Goal: Task Accomplishment & Management: Use online tool/utility

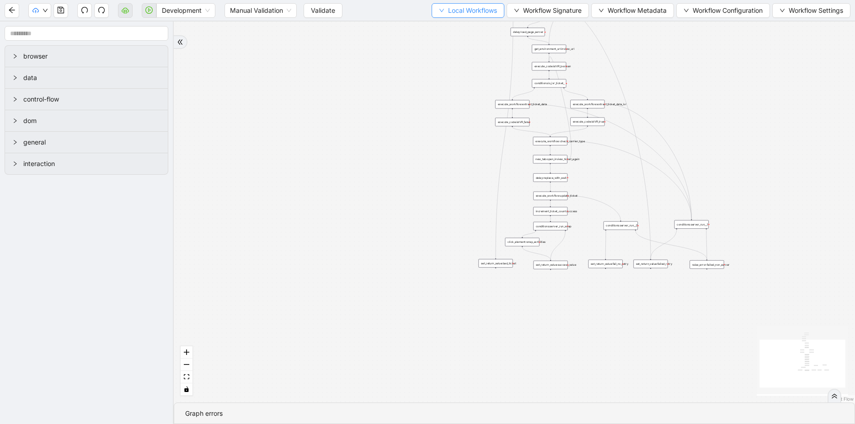
click at [466, 13] on span "Local Workflows" at bounding box center [472, 10] width 49 height 10
click at [460, 28] on span "Select" at bounding box center [465, 28] width 59 height 10
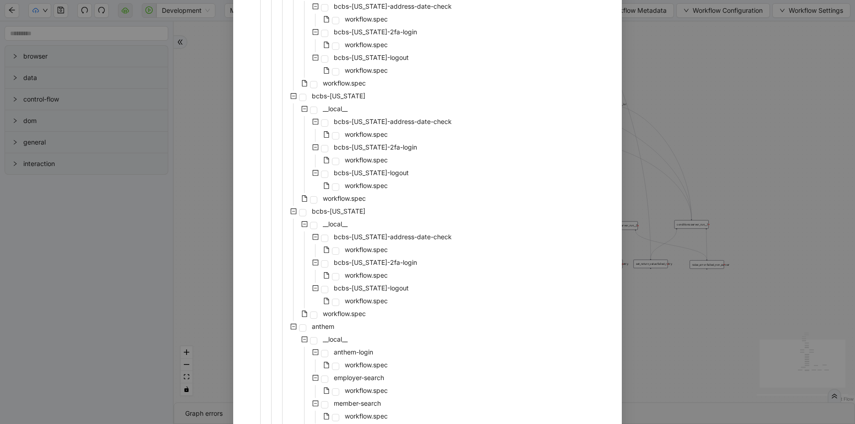
scroll to position [343, 0]
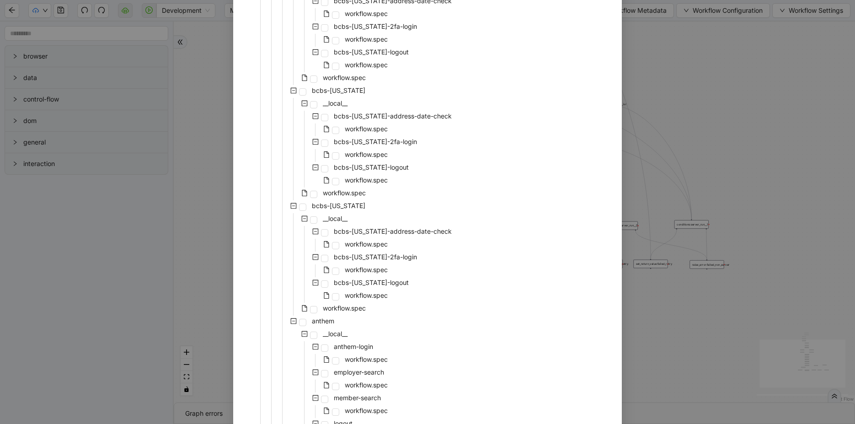
click at [213, 245] on div "Select Local Workflow id-cards __local__ check-carrier-type __local__ ameriben-…" at bounding box center [427, 212] width 855 height 424
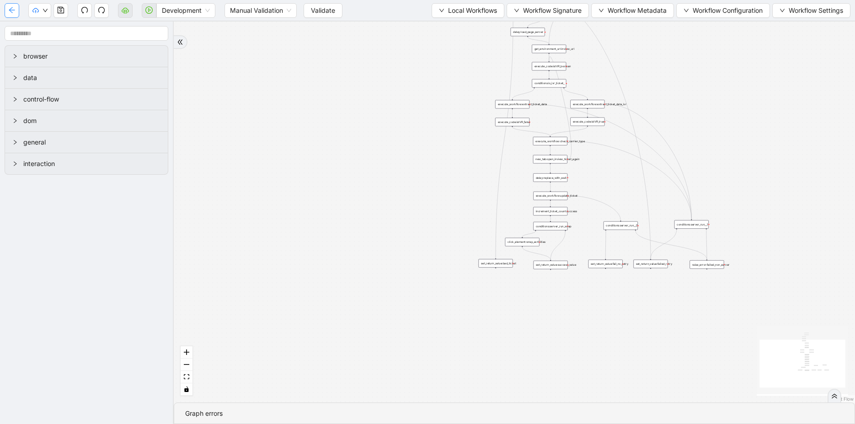
click at [8, 8] on icon "arrow-left" at bounding box center [11, 9] width 7 height 7
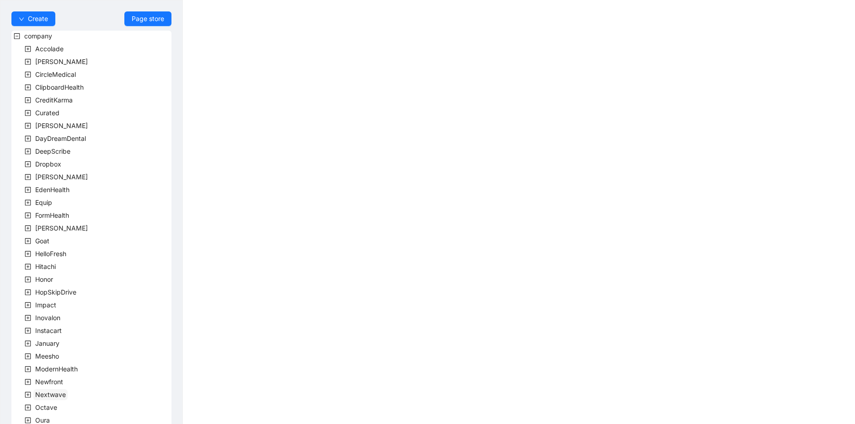
scroll to position [168, 0]
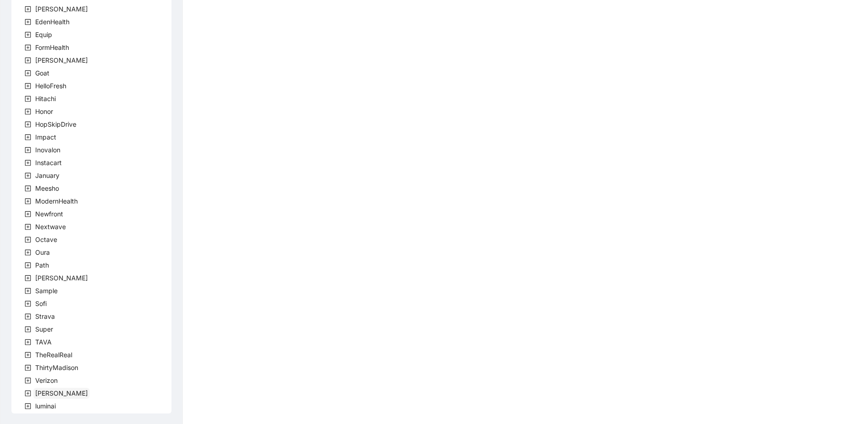
click at [40, 392] on span "[PERSON_NAME]" at bounding box center [61, 393] width 53 height 8
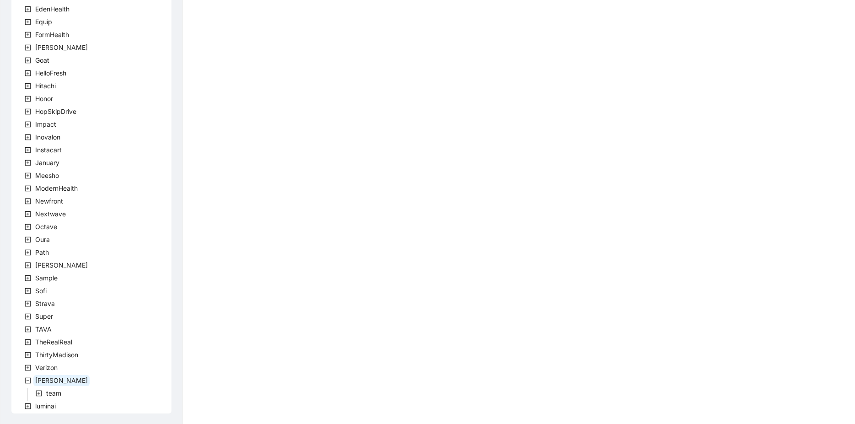
click at [40, 392] on icon "plus-square" at bounding box center [39, 393] width 6 height 6
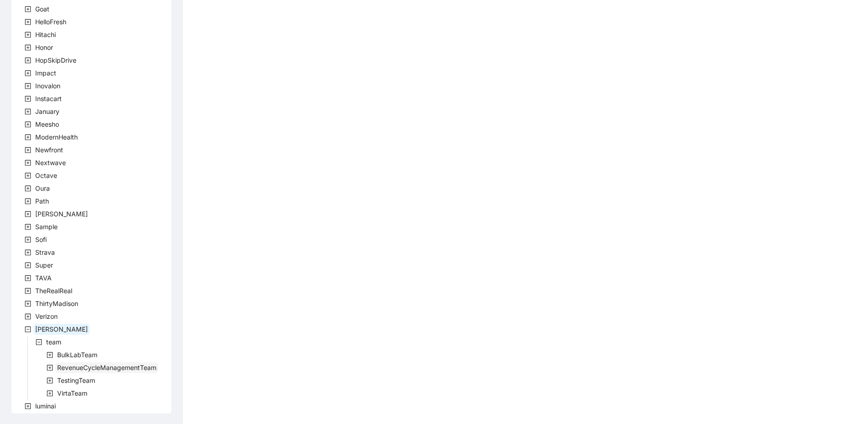
click at [69, 366] on span "RevenueCycleManagementTeam" at bounding box center [106, 368] width 99 height 8
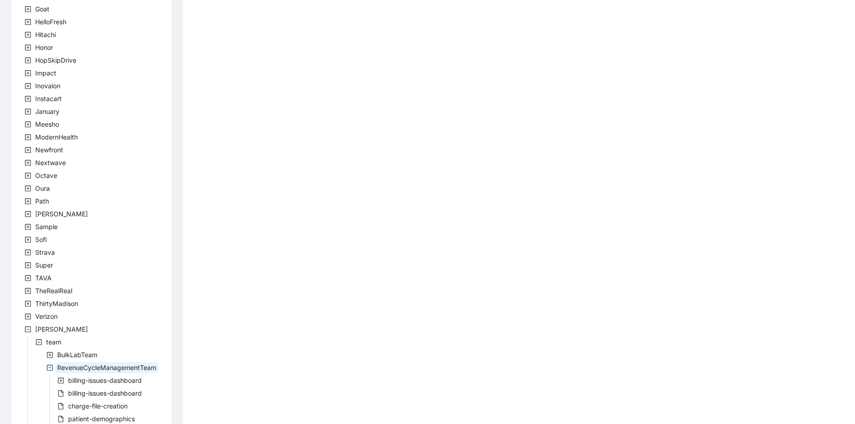
scroll to position [307, 0]
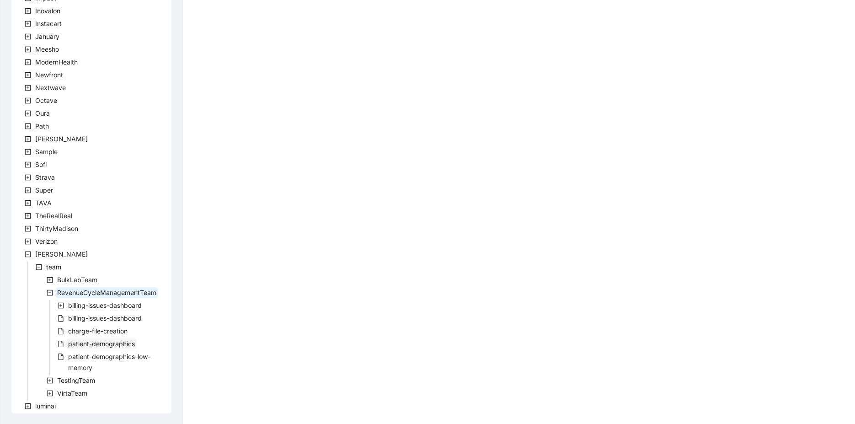
click at [114, 345] on span "patient-demographics" at bounding box center [101, 344] width 67 height 8
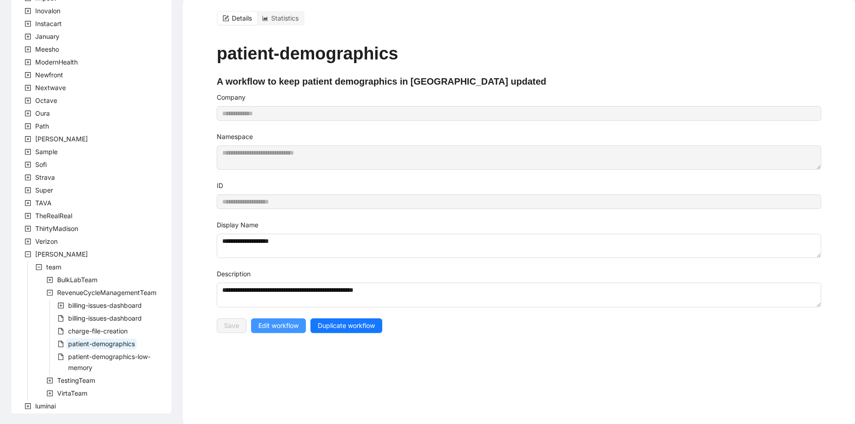
click at [283, 321] on span "Edit workflow" at bounding box center [278, 326] width 40 height 10
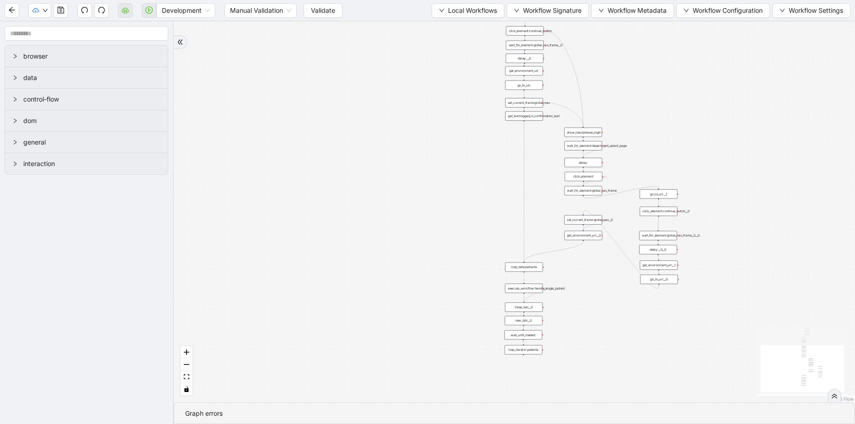
drag, startPoint x: 625, startPoint y: 68, endPoint x: 554, endPoint y: 90, distance: 73.9
click at [554, 90] on div "trigger loop_data:patients loop_iterator:patients execute_workflow:handle_singl…" at bounding box center [514, 211] width 681 height 381
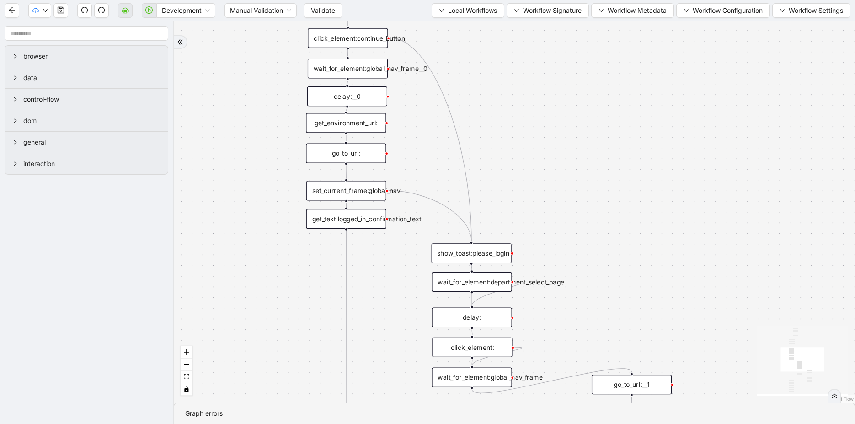
drag, startPoint x: 515, startPoint y: 122, endPoint x: 562, endPoint y: 180, distance: 74.9
click at [562, 181] on div "trigger loop_data:patients loop_iterator:patients execute_workflow:handle_singl…" at bounding box center [514, 211] width 681 height 381
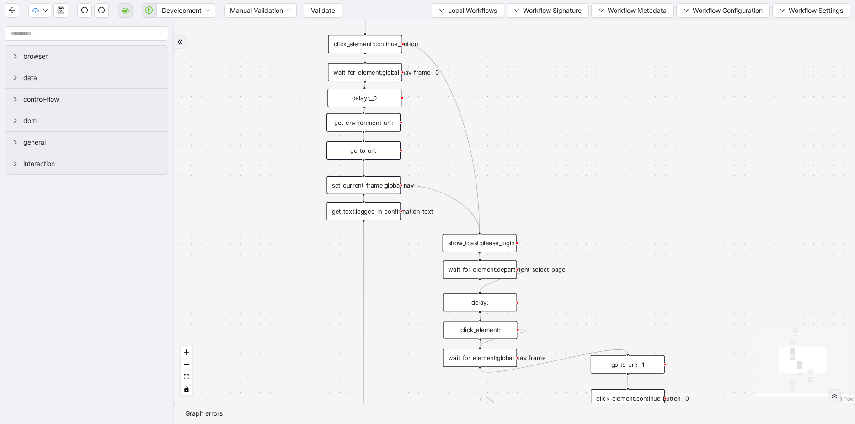
drag, startPoint x: 562, startPoint y: 178, endPoint x: 543, endPoint y: -9, distance: 188.0
click at [543, 0] on html "Development Manual Validation Validate Local Workflows Workflow Signature Workf…" at bounding box center [427, 212] width 855 height 424
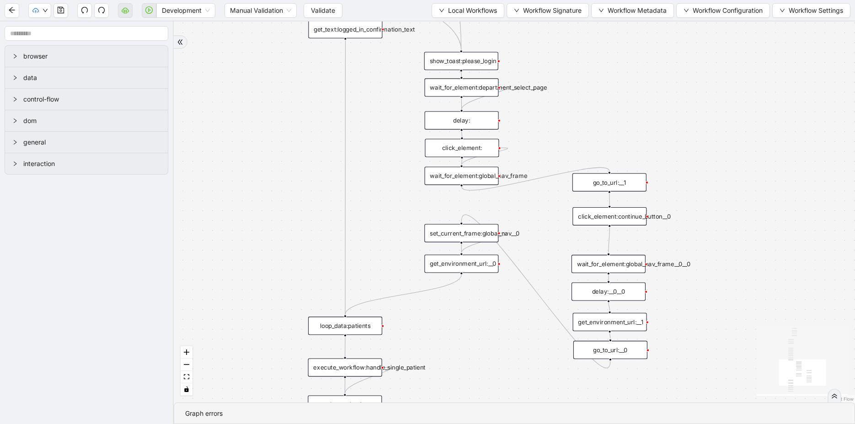
drag, startPoint x: 401, startPoint y: 229, endPoint x: 397, endPoint y: 182, distance: 46.8
click at [401, 226] on div "trigger loop_data:patients loop_iterator:patients execute_workflow:handle_singl…" at bounding box center [514, 211] width 681 height 381
click at [562, 13] on span "Workflow Signature" at bounding box center [552, 10] width 59 height 10
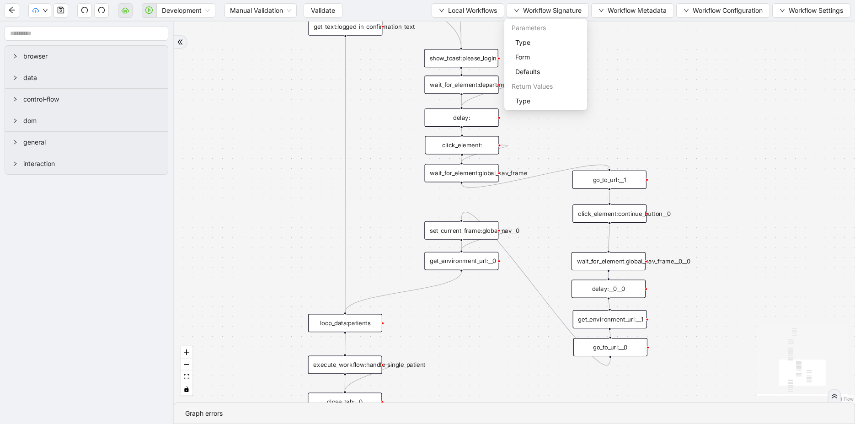
click at [293, 151] on div "trigger loop_data:patients loop_iterator:patients execute_workflow:handle_singl…" at bounding box center [514, 211] width 681 height 381
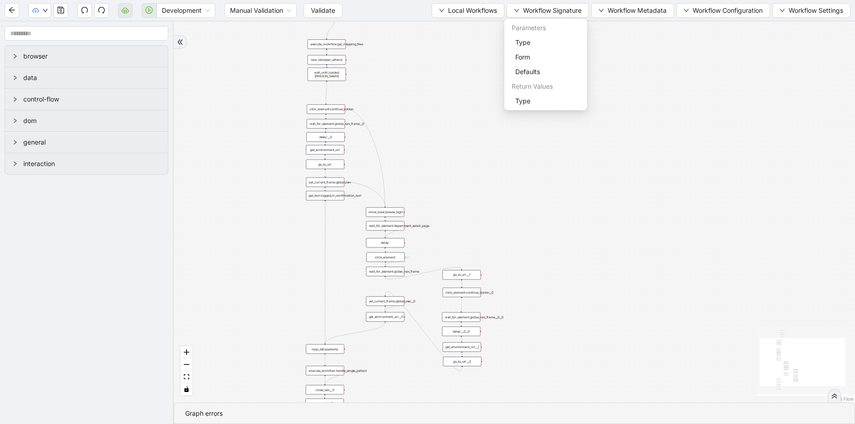
drag, startPoint x: 293, startPoint y: 154, endPoint x: 333, endPoint y: 343, distance: 193.4
click at [333, 343] on div "trigger loop_data:patients loop_iterator:patients execute_workflow:handle_singl…" at bounding box center [514, 211] width 681 height 381
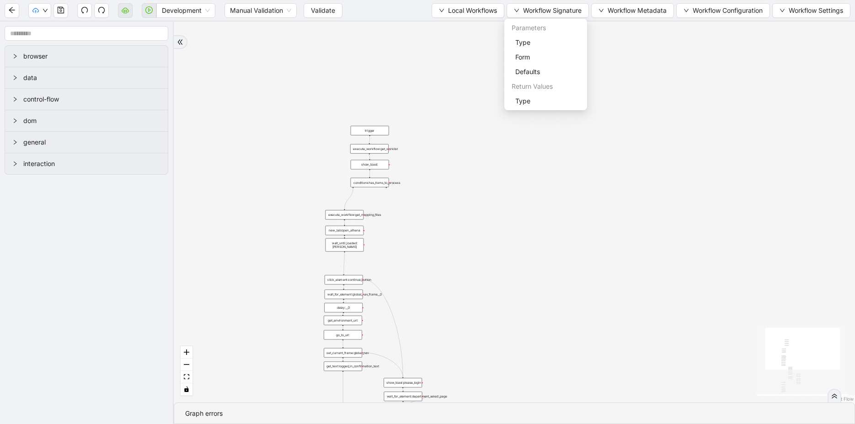
drag, startPoint x: 307, startPoint y: 209, endPoint x: 290, endPoint y: 299, distance: 92.1
click at [290, 299] on div "trigger loop_data:patients loop_iterator:patients execute_workflow:handle_singl…" at bounding box center [514, 211] width 681 height 381
click at [474, 9] on span "Local Workflows" at bounding box center [472, 10] width 49 height 10
click at [465, 23] on span "Select" at bounding box center [465, 28] width 59 height 10
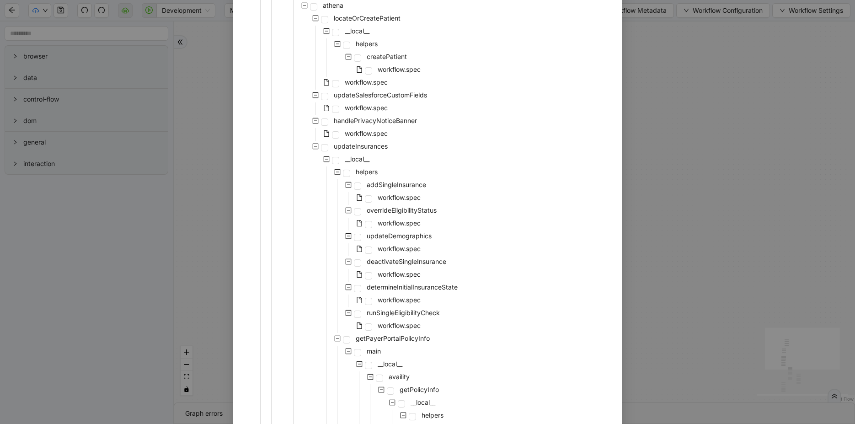
scroll to position [147, 0]
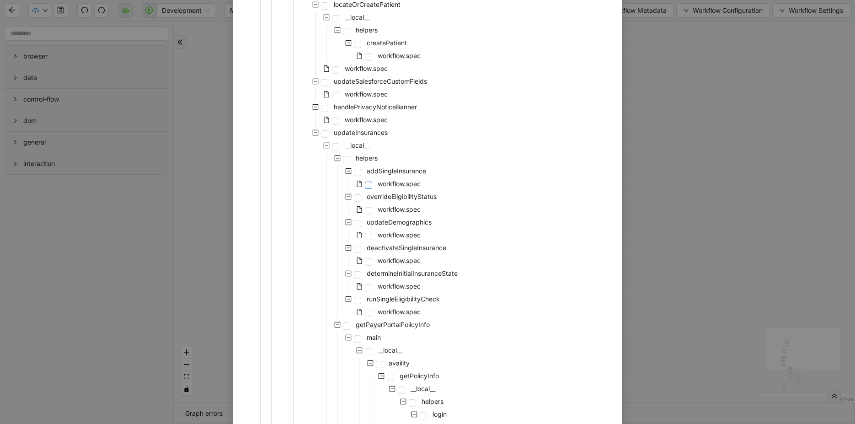
click at [371, 186] on span at bounding box center [368, 185] width 7 height 7
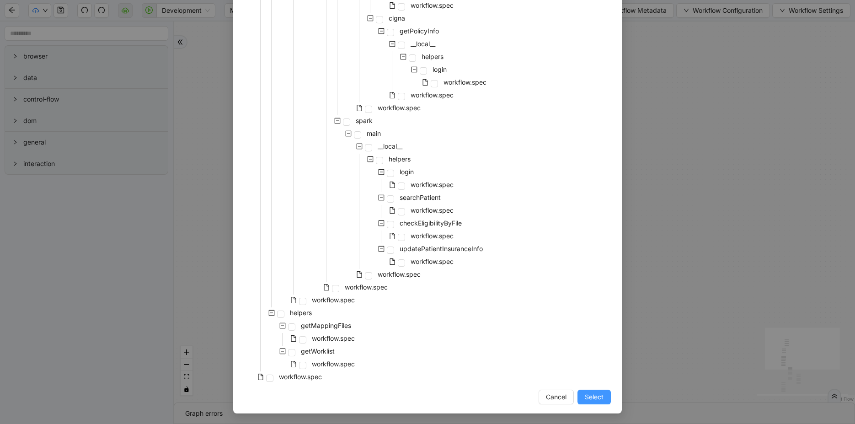
click at [596, 396] on span "Select" at bounding box center [594, 397] width 19 height 10
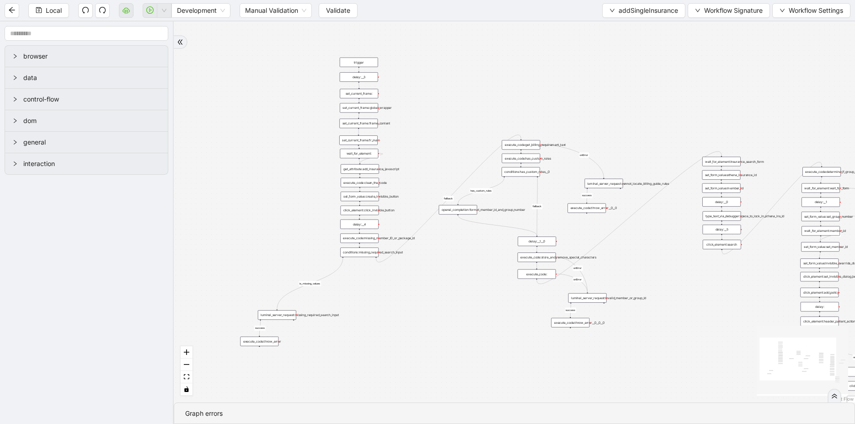
drag, startPoint x: 432, startPoint y: 272, endPoint x: 476, endPoint y: 371, distance: 107.9
click at [476, 371] on div "is_missing_values has_custom_rules success success success fallback fallback su…" at bounding box center [514, 211] width 681 height 381
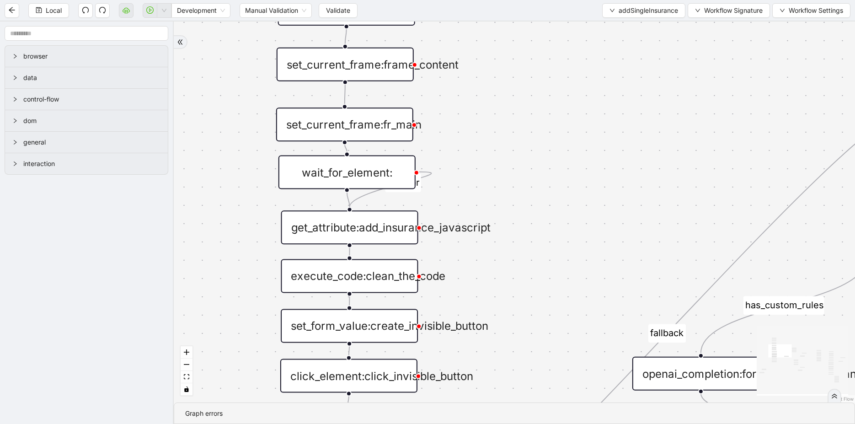
drag, startPoint x: 251, startPoint y: 236, endPoint x: 233, endPoint y: 118, distance: 118.8
click at [233, 118] on div "is_missing_values has_custom_rules success success success fallback fallback su…" at bounding box center [514, 211] width 681 height 381
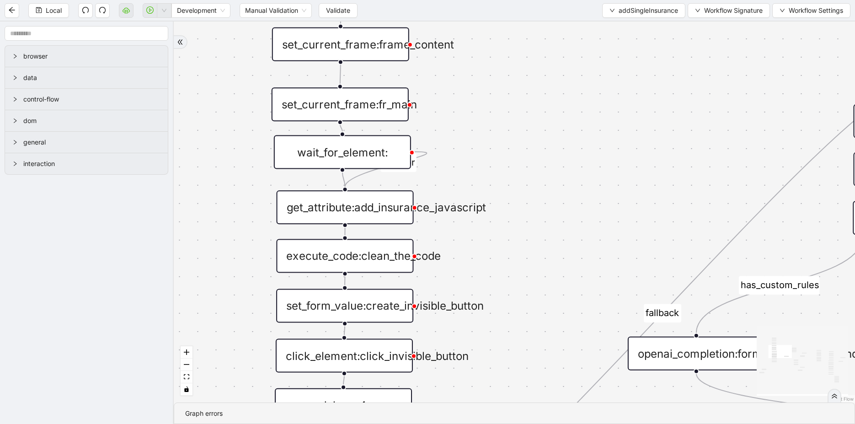
drag, startPoint x: 249, startPoint y: 262, endPoint x: 245, endPoint y: 198, distance: 63.7
click at [245, 198] on div "is_missing_values has_custom_rules success success success fallback fallback su…" at bounding box center [514, 211] width 681 height 381
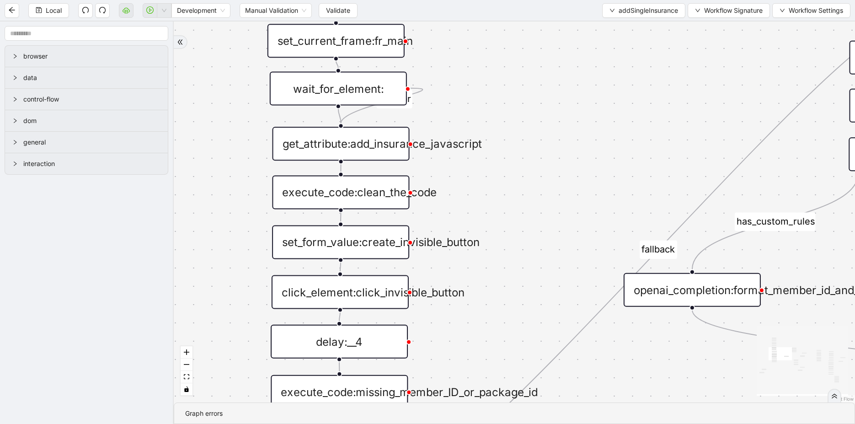
click at [388, 283] on div "click_element:click_invisible_button" at bounding box center [340, 292] width 137 height 34
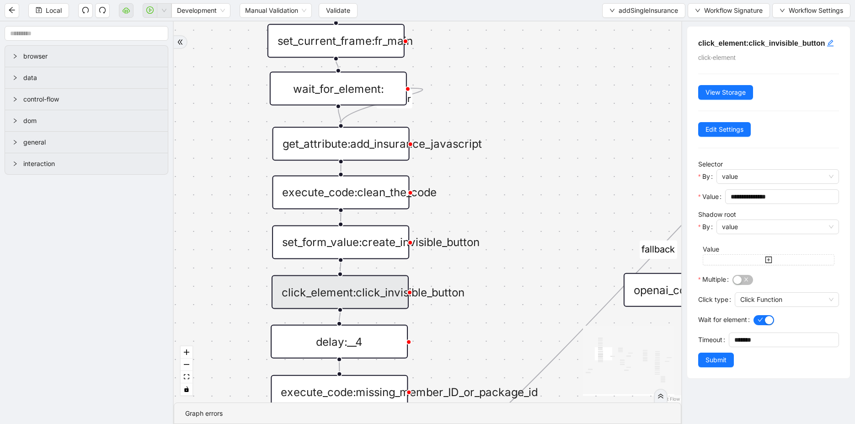
click at [358, 232] on div "set_form_value:create_invisible_button" at bounding box center [340, 242] width 137 height 34
click at [354, 249] on div "set_form_value:create_invisible_button" at bounding box center [340, 242] width 137 height 34
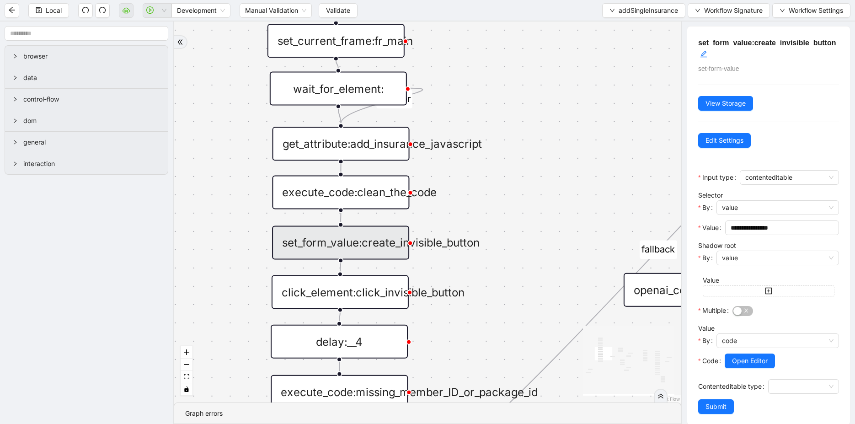
scroll to position [9, 0]
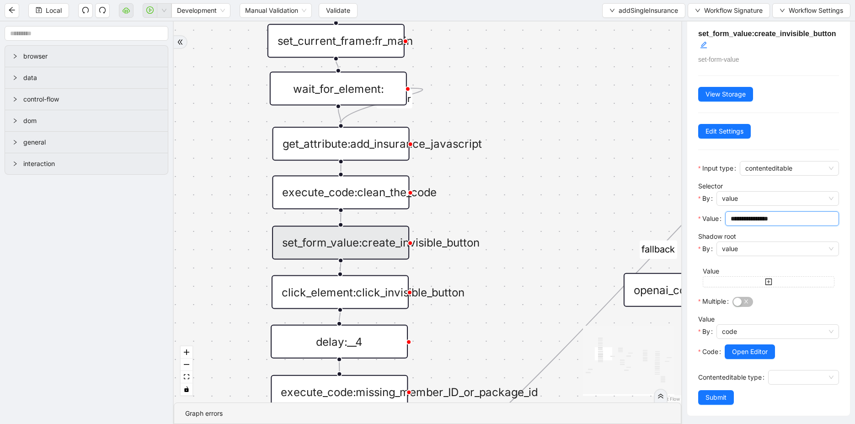
click at [760, 217] on input "**********" at bounding box center [781, 219] width 101 height 10
click at [369, 184] on div "execute_code:clean_the_code" at bounding box center [340, 192] width 137 height 34
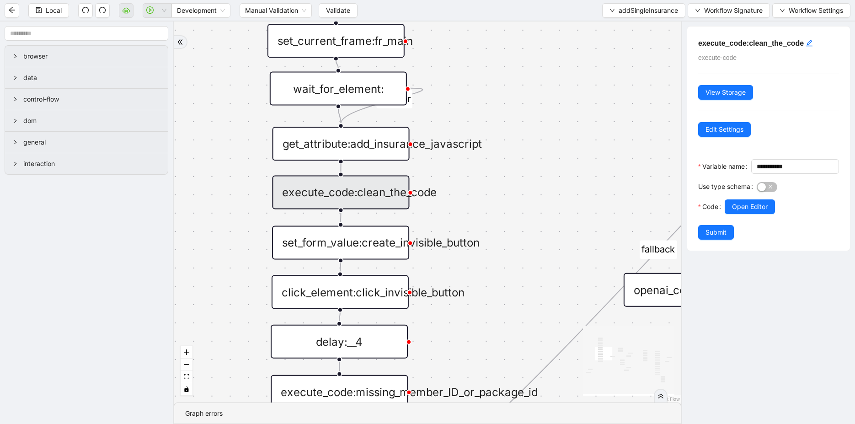
scroll to position [0, 0]
click at [370, 150] on div "get_attribute:add_insurance_javascript" at bounding box center [341, 144] width 137 height 34
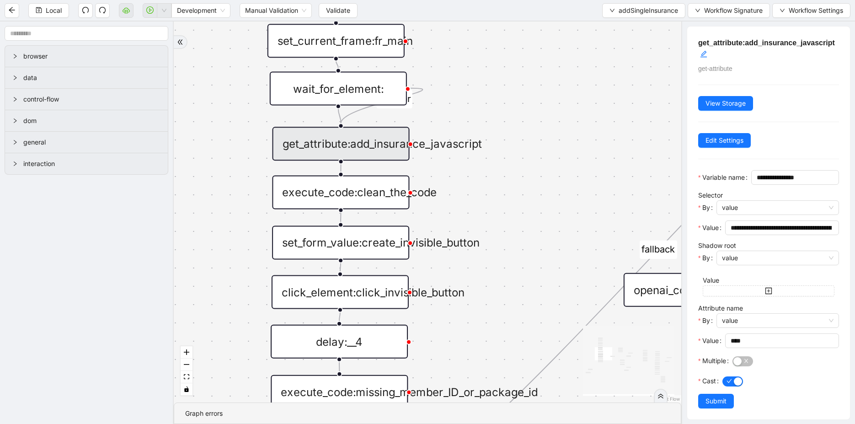
scroll to position [18, 0]
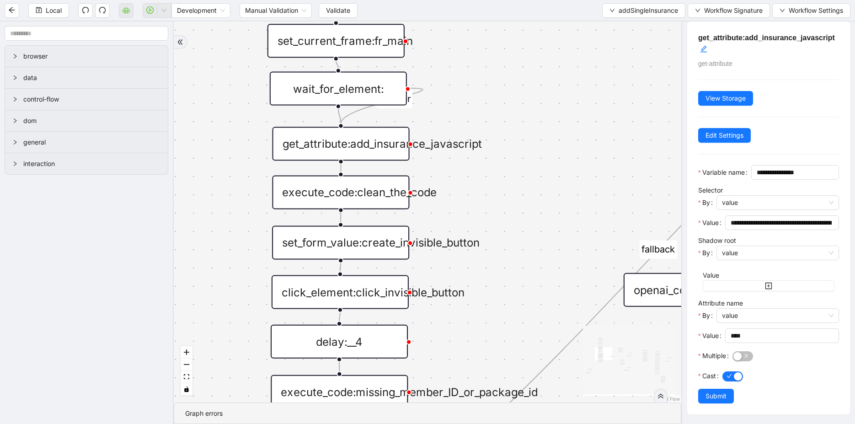
click at [353, 196] on div "execute_code:clean_the_code" at bounding box center [340, 192] width 137 height 34
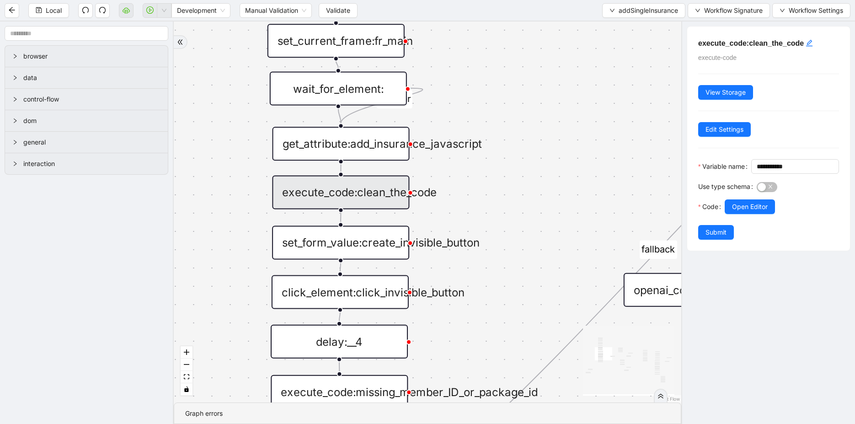
click at [382, 301] on div "click_element:click_invisible_button" at bounding box center [340, 292] width 137 height 34
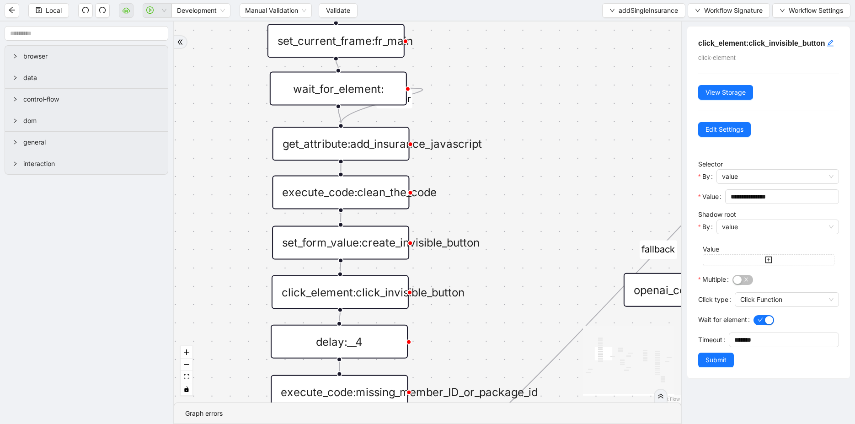
click at [387, 237] on div "set_form_value:create_invisible_button" at bounding box center [340, 242] width 137 height 34
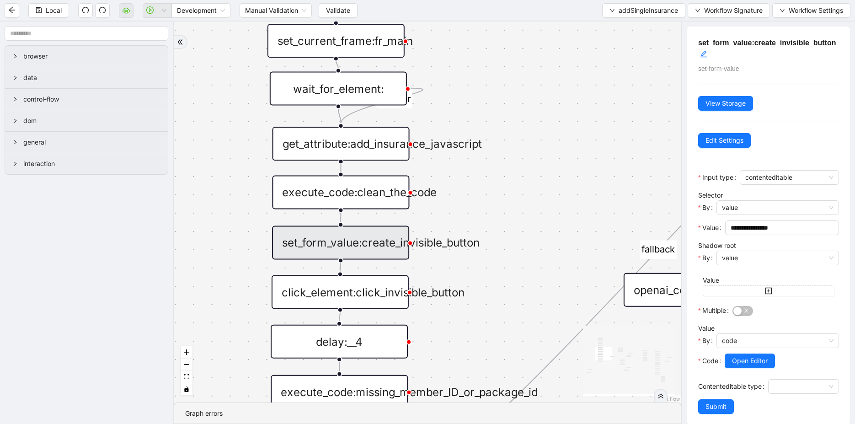
scroll to position [9, 0]
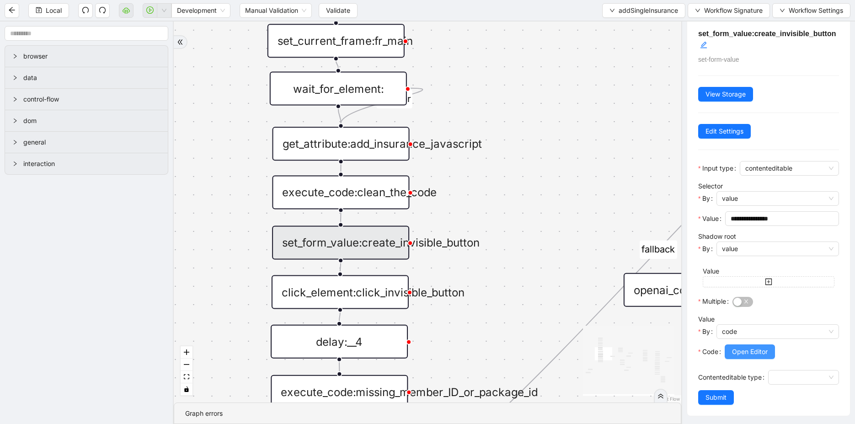
click at [766, 349] on span "Open Editor" at bounding box center [750, 352] width 36 height 10
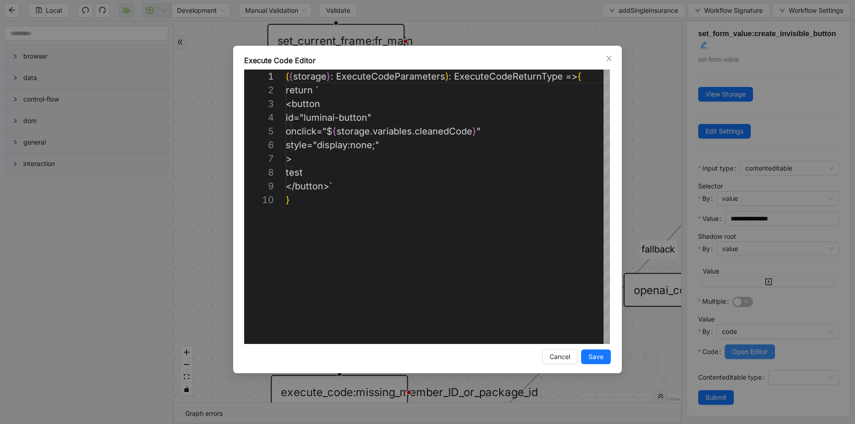
scroll to position [123, 0]
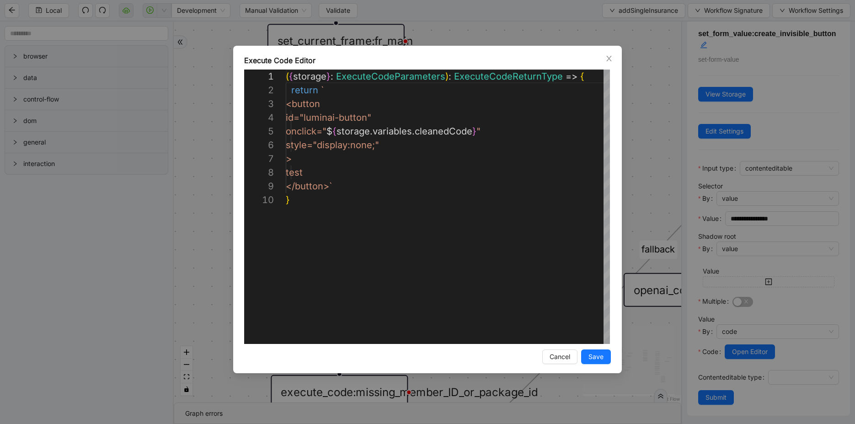
click at [660, 191] on div "**********" at bounding box center [427, 212] width 855 height 424
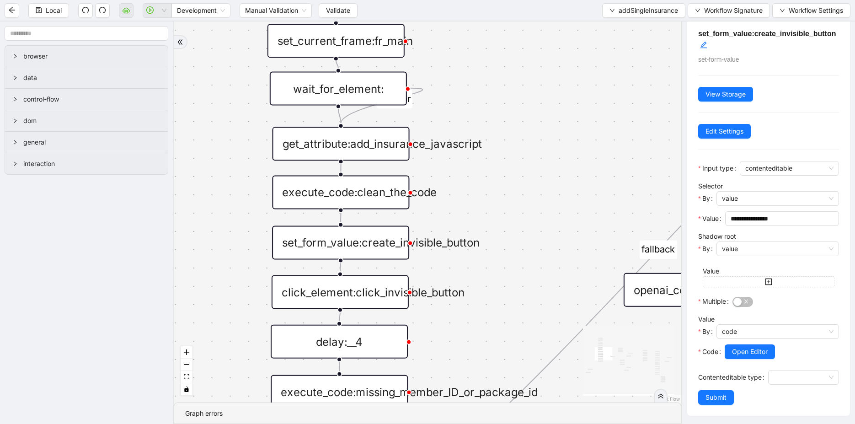
click at [370, 190] on div "execute_code:clean_the_code" at bounding box center [340, 192] width 137 height 34
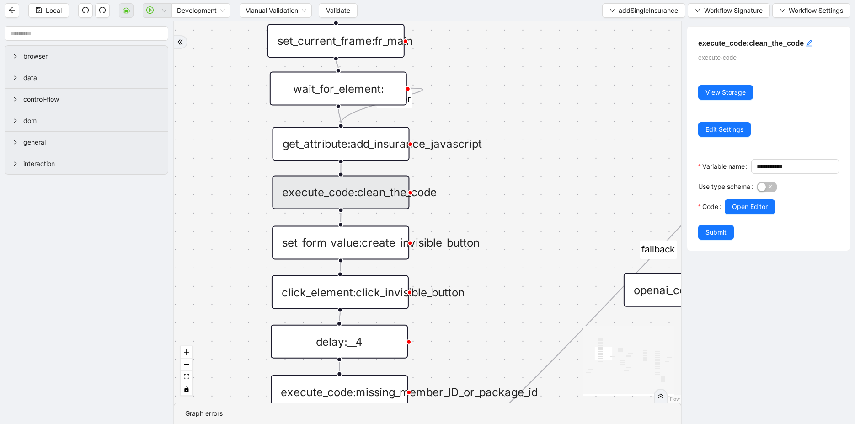
click at [725, 192] on span "Use type schema" at bounding box center [724, 187] width 52 height 10
click at [757, 192] on button "Use type schema" at bounding box center [767, 187] width 21 height 10
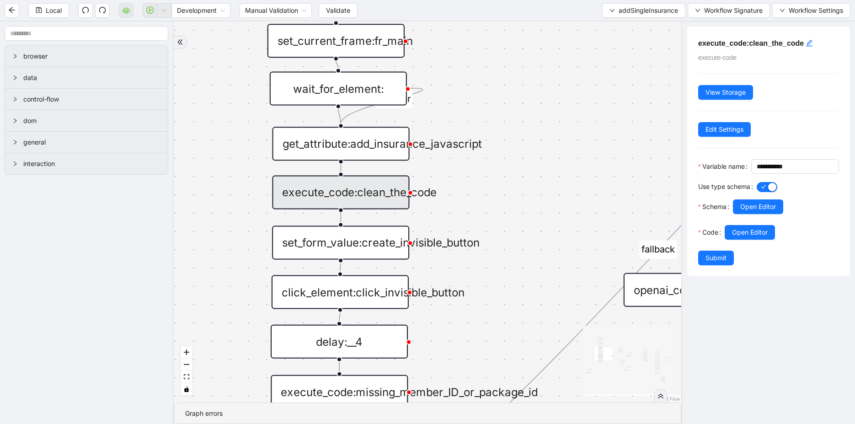
click at [734, 213] on div "Open Editor" at bounding box center [786, 206] width 106 height 15
click at [760, 192] on span "button" at bounding box center [767, 187] width 21 height 10
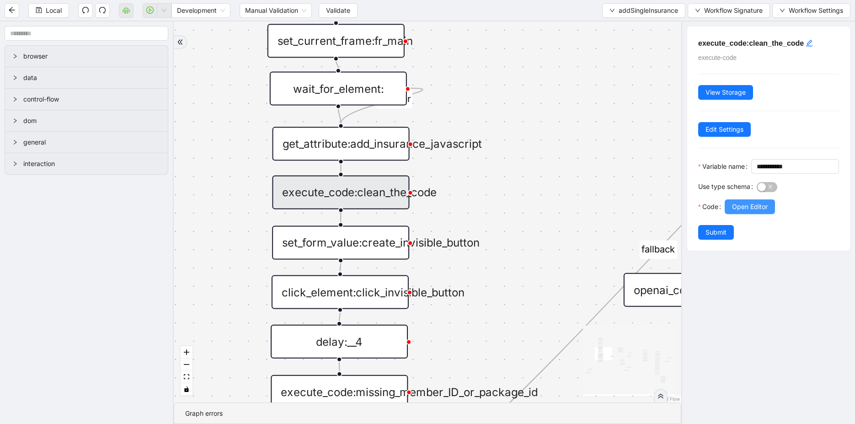
click at [752, 212] on span "Open Editor" at bounding box center [750, 207] width 36 height 10
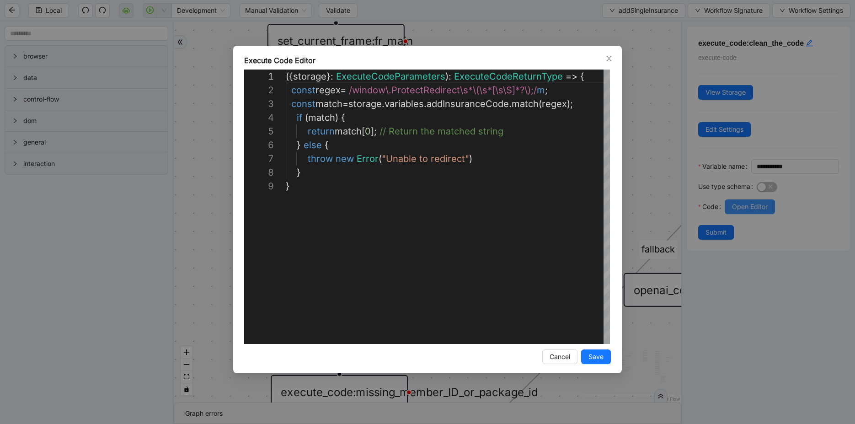
scroll to position [110, 0]
click at [177, 245] on div "**********" at bounding box center [427, 212] width 855 height 424
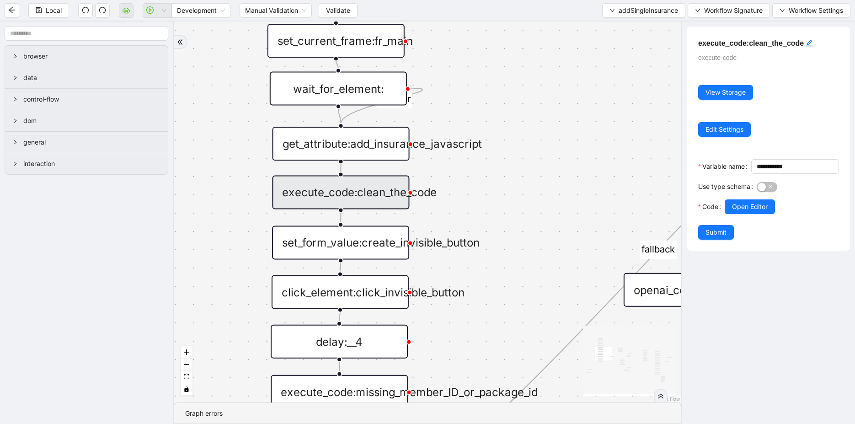
click at [395, 243] on div "set_form_value:create_invisible_button" at bounding box center [340, 242] width 137 height 34
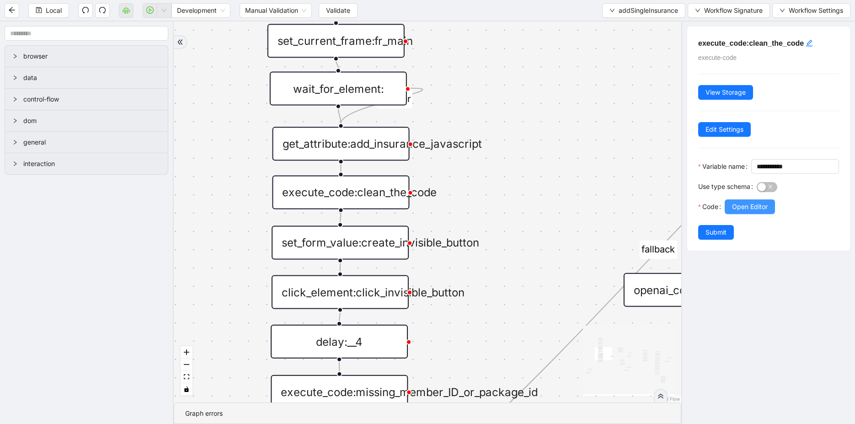
click at [764, 212] on span "Open Editor" at bounding box center [750, 207] width 36 height 10
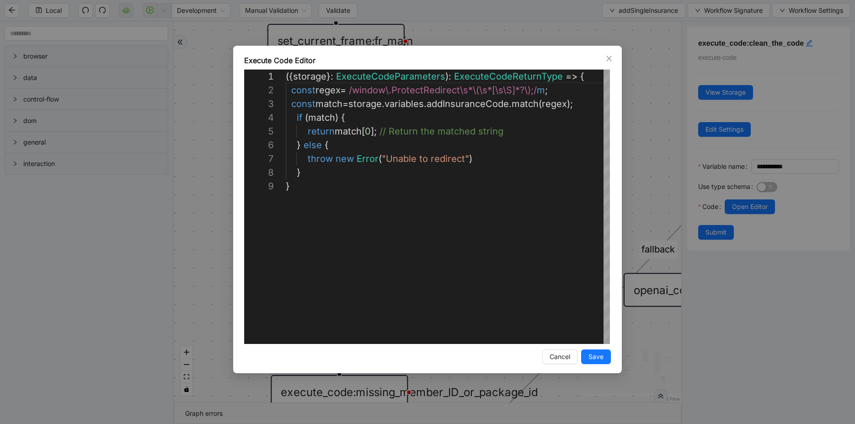
click at [650, 177] on div "**********" at bounding box center [427, 212] width 855 height 424
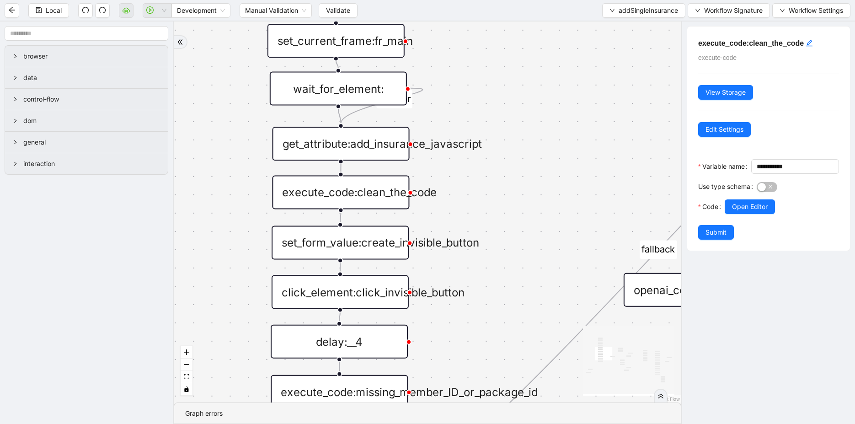
click at [378, 244] on div "set_form_value:create_invisible_button" at bounding box center [340, 242] width 137 height 34
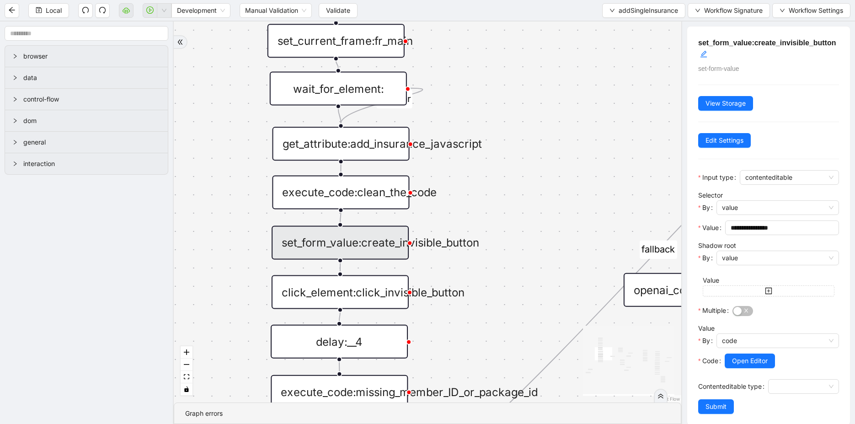
click at [366, 192] on div "execute_code:clean_the_code" at bounding box center [340, 192] width 137 height 34
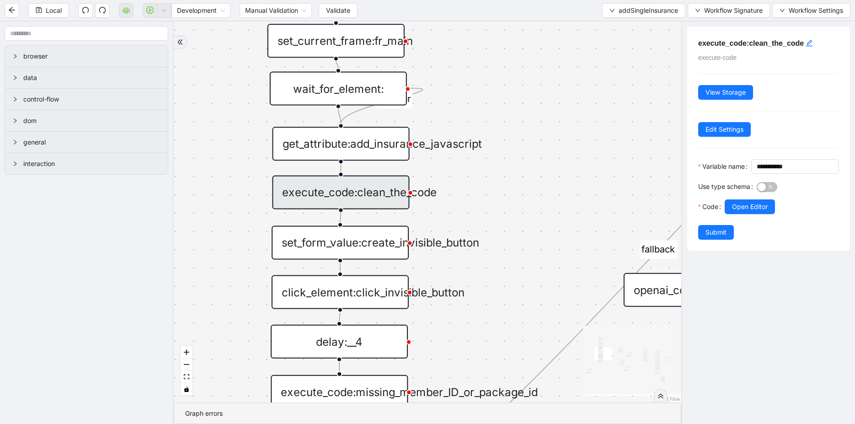
click at [539, 191] on div "is_missing_values has_custom_rules success success success fallback fallback su…" at bounding box center [428, 211] width 508 height 381
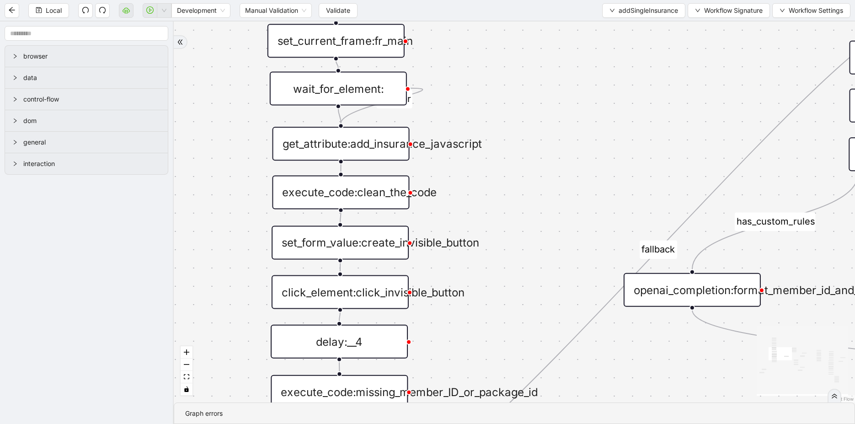
click at [377, 248] on div "set_form_value:create_invisible_button" at bounding box center [340, 242] width 137 height 34
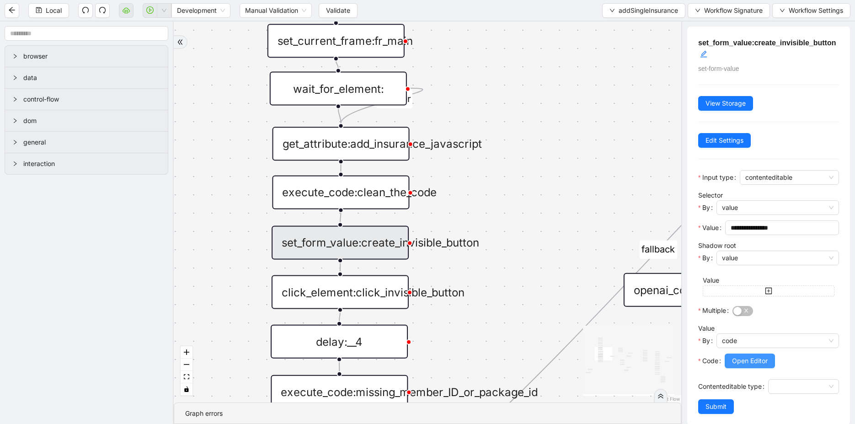
click at [767, 359] on span "Open Editor" at bounding box center [750, 361] width 36 height 10
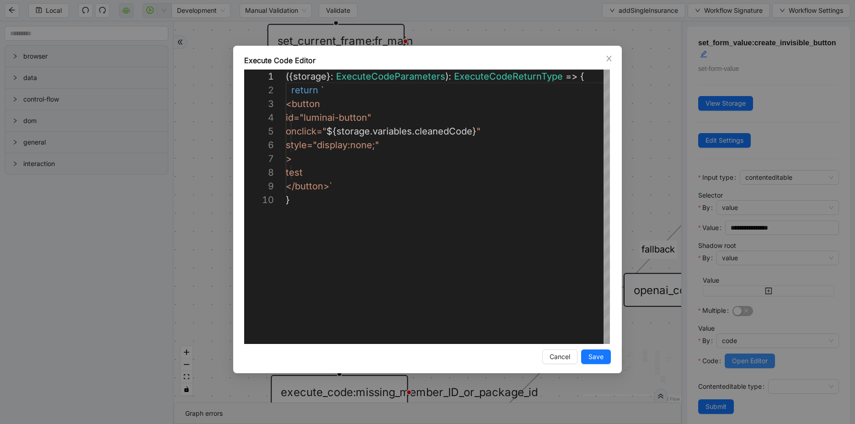
scroll to position [123, 0]
click at [193, 274] on div "**********" at bounding box center [427, 212] width 855 height 424
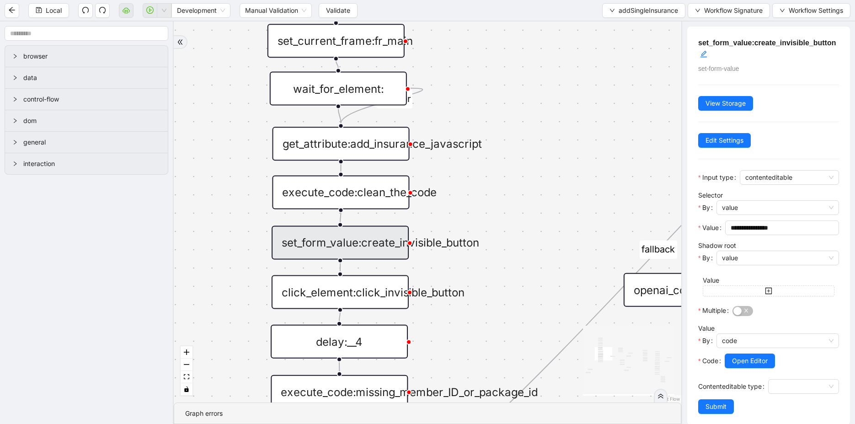
click at [381, 298] on div "click_element:click_invisible_button" at bounding box center [340, 292] width 137 height 34
click at [394, 246] on div "set_form_value:create_invisible_button" at bounding box center [340, 242] width 137 height 34
click at [495, 253] on div "is_missing_values has_custom_rules success success success fallback fallback su…" at bounding box center [428, 211] width 508 height 381
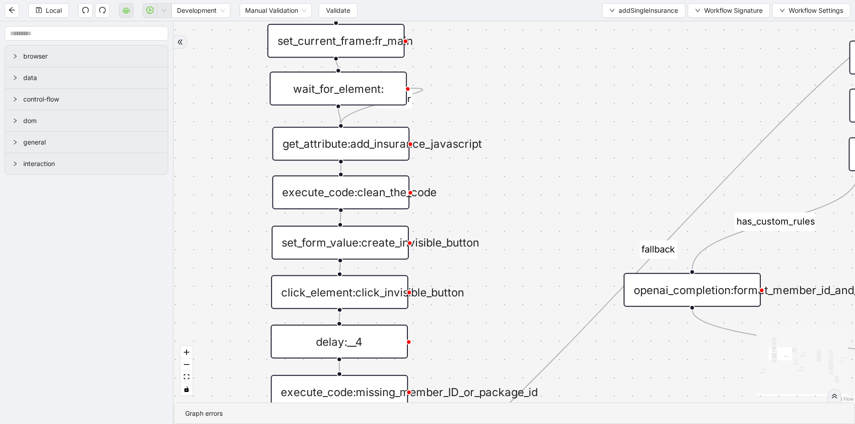
click at [389, 245] on div "set_form_value:create_invisible_button" at bounding box center [340, 242] width 137 height 34
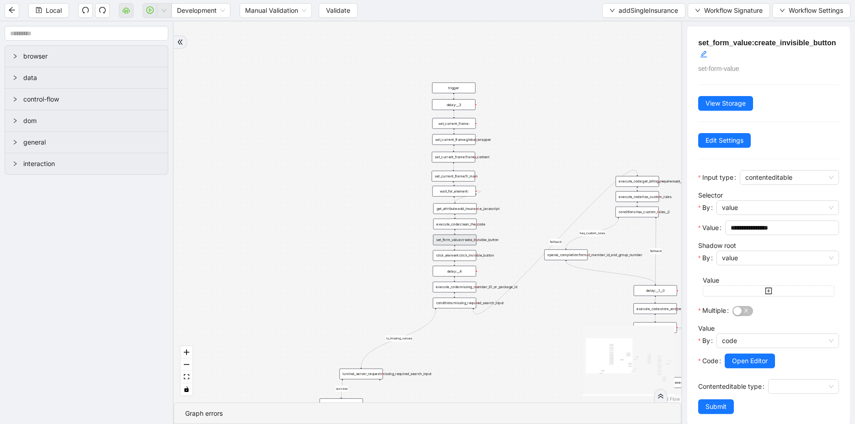
drag, startPoint x: 507, startPoint y: 224, endPoint x: 430, endPoint y: 70, distance: 172.6
click at [431, 70] on div "is_missing_values has_custom_rules success success success fallback fallback su…" at bounding box center [428, 211] width 508 height 381
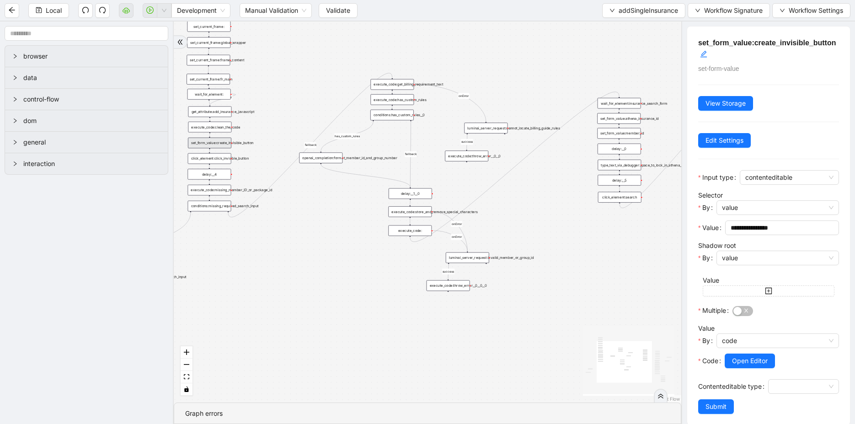
drag, startPoint x: 478, startPoint y: 277, endPoint x: 302, endPoint y: 339, distance: 187.0
click at [302, 339] on div "is_missing_values has_custom_rules success success success fallback fallback su…" at bounding box center [428, 211] width 508 height 381
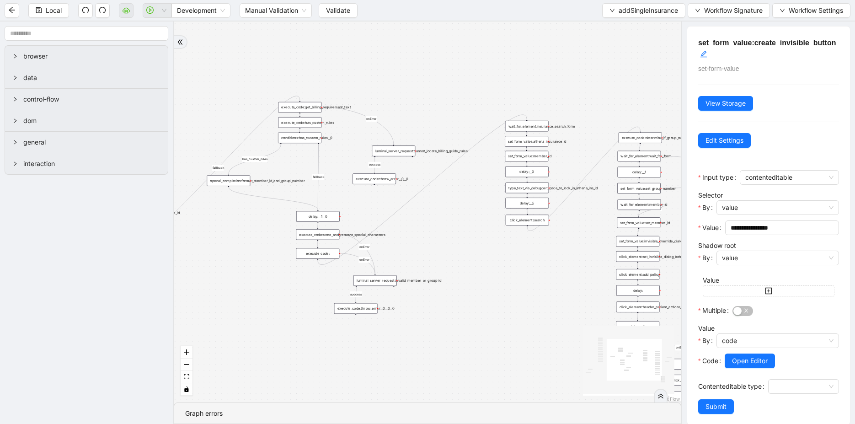
drag, startPoint x: 540, startPoint y: 231, endPoint x: 432, endPoint y: 249, distance: 109.6
click at [432, 249] on div "is_missing_values has_custom_rules success success success fallback fallback su…" at bounding box center [428, 211] width 508 height 381
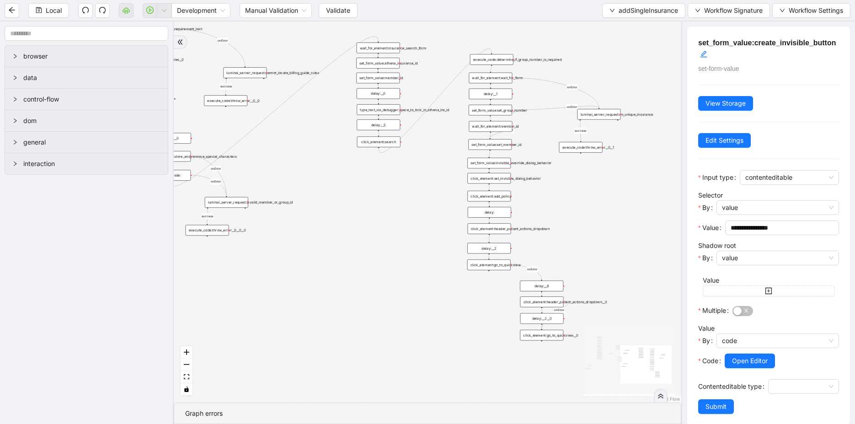
drag, startPoint x: 522, startPoint y: 309, endPoint x: 394, endPoint y: 227, distance: 152.2
click at [394, 227] on div "is_missing_values has_custom_rules success success success fallback fallback su…" at bounding box center [428, 211] width 508 height 381
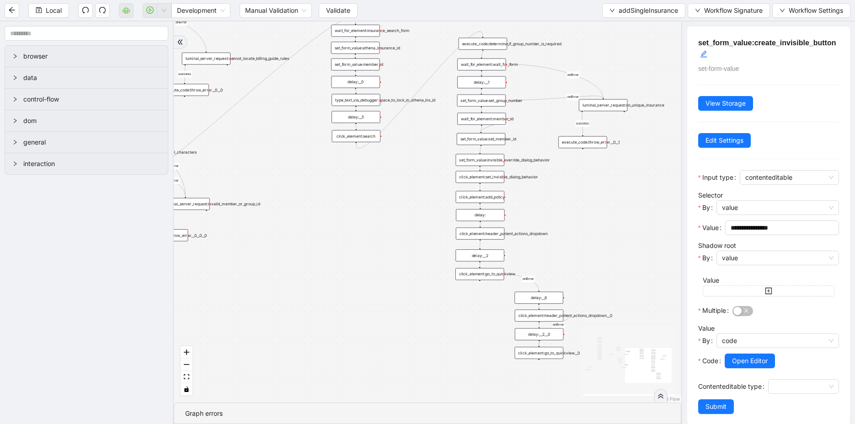
click at [482, 161] on div "set_form_value:invisible_override_dialog_behavior" at bounding box center [480, 160] width 48 height 12
click at [483, 182] on div "is_missing_values has_custom_rules success success success fallback fallback su…" at bounding box center [428, 211] width 508 height 381
click at [486, 177] on div "click_element:set_invisible_dialog_behavior" at bounding box center [480, 177] width 48 height 12
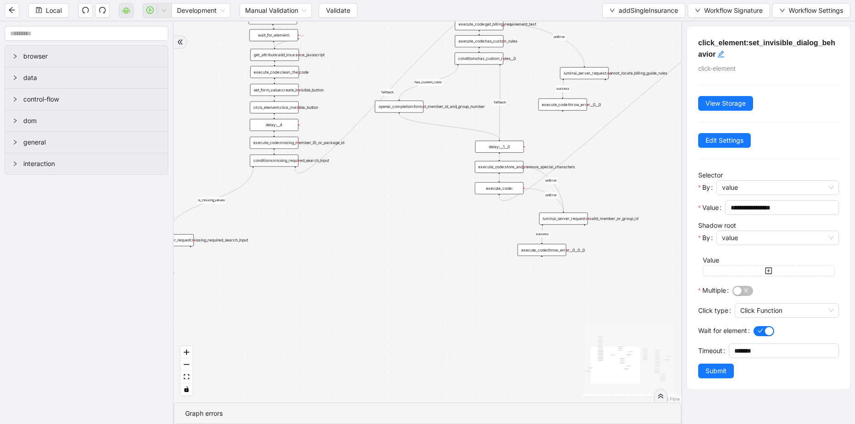
drag, startPoint x: 414, startPoint y: 279, endPoint x: 864, endPoint y: 302, distance: 450.6
click at [855, 302] on html "Local Development Manual Validation Validate addSingleInsurance Workflow Signat…" at bounding box center [427, 212] width 855 height 424
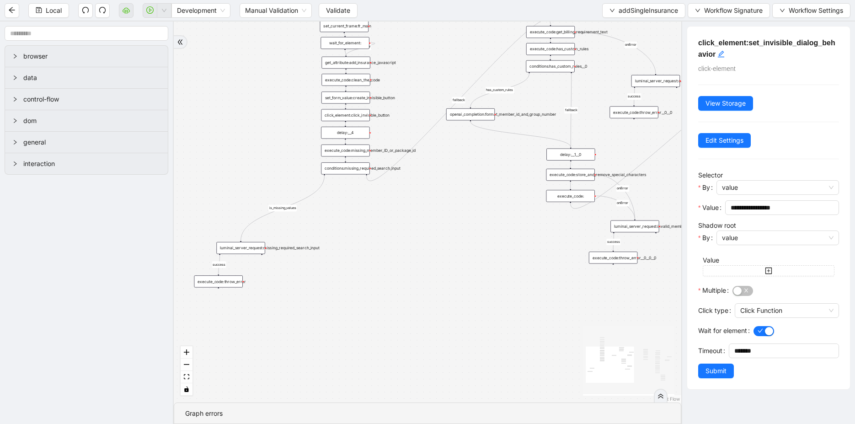
click at [356, 117] on div "click_element:click_invisible_button" at bounding box center [346, 115] width 48 height 12
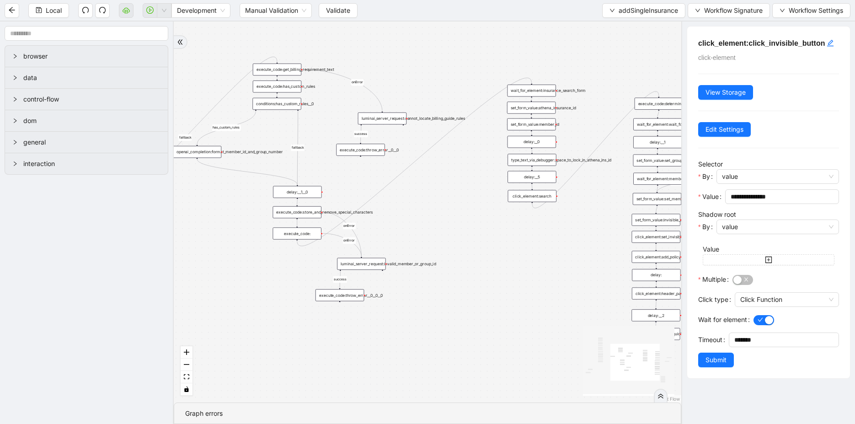
drag, startPoint x: 465, startPoint y: 217, endPoint x: 187, endPoint y: 258, distance: 280.7
click at [187, 258] on div "is_missing_values has_custom_rules success success success fallback fallback su…" at bounding box center [428, 211] width 508 height 381
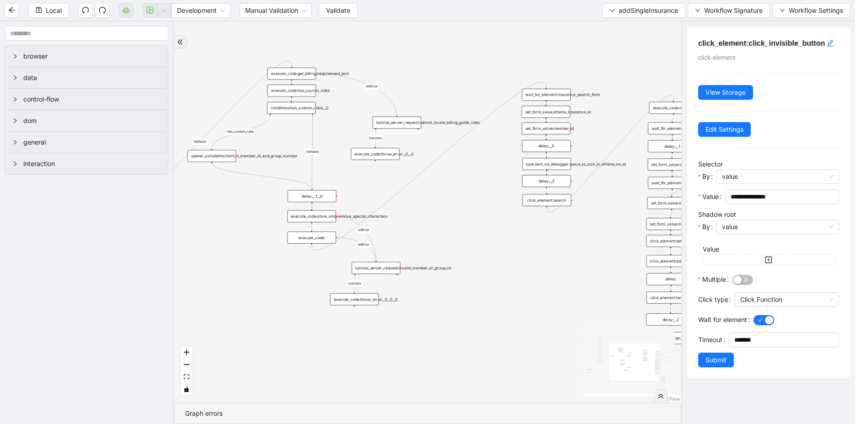
drag, startPoint x: 204, startPoint y: 223, endPoint x: 356, endPoint y: 225, distance: 151.9
click at [351, 225] on div "is_missing_values has_custom_rules success success success fallback fallback su…" at bounding box center [428, 211] width 508 height 381
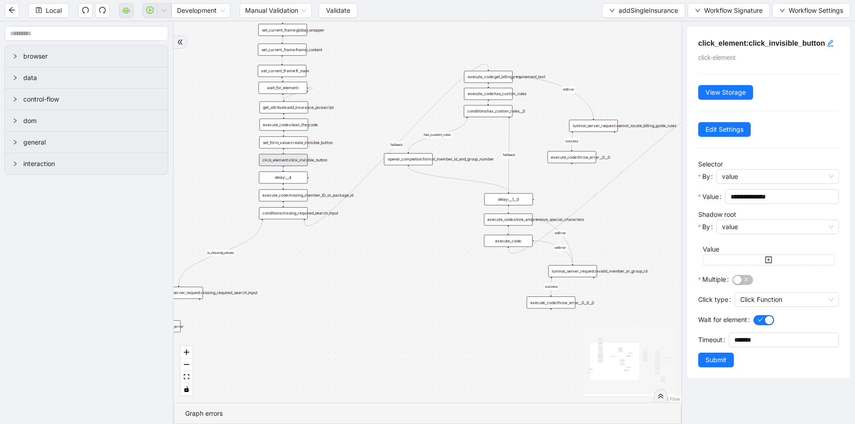
drag, startPoint x: 357, startPoint y: 225, endPoint x: 417, endPoint y: 226, distance: 59.5
click at [417, 226] on div "is_missing_values has_custom_rules success success success fallback fallback su…" at bounding box center [428, 211] width 508 height 381
click at [289, 201] on div "execute_code:missing_member_ID_or_package_id" at bounding box center [283, 195] width 48 height 12
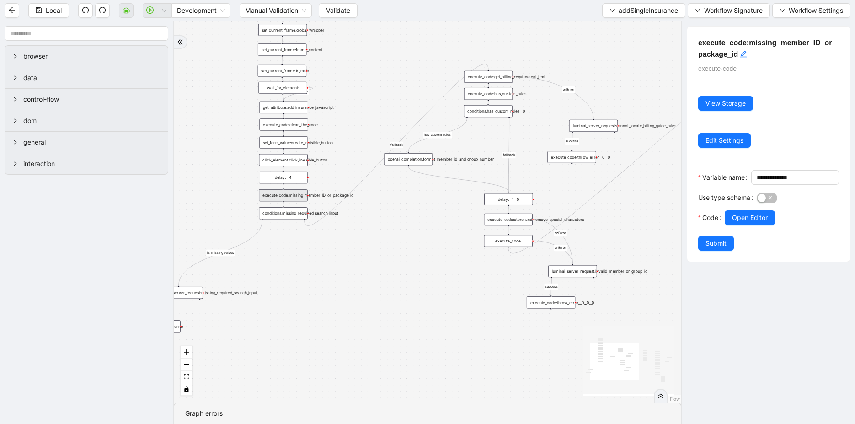
click at [290, 216] on div "conditions:missing_required_search_input" at bounding box center [283, 213] width 48 height 12
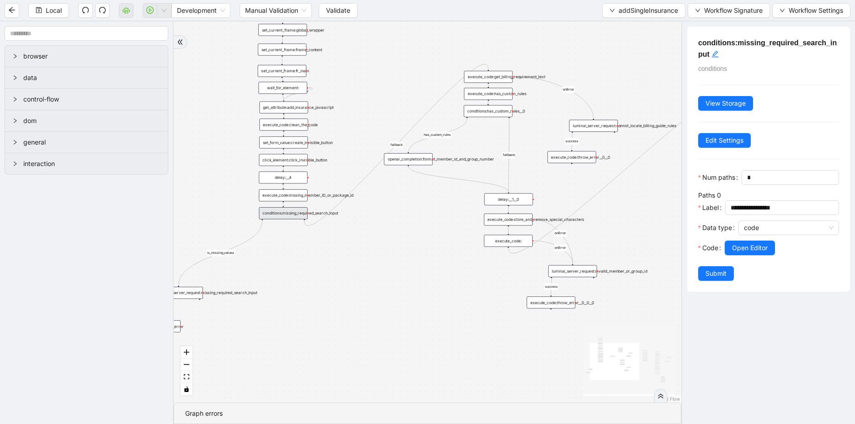
click at [290, 133] on div "is_missing_values has_custom_rules success success success fallback fallback su…" at bounding box center [428, 211] width 508 height 381
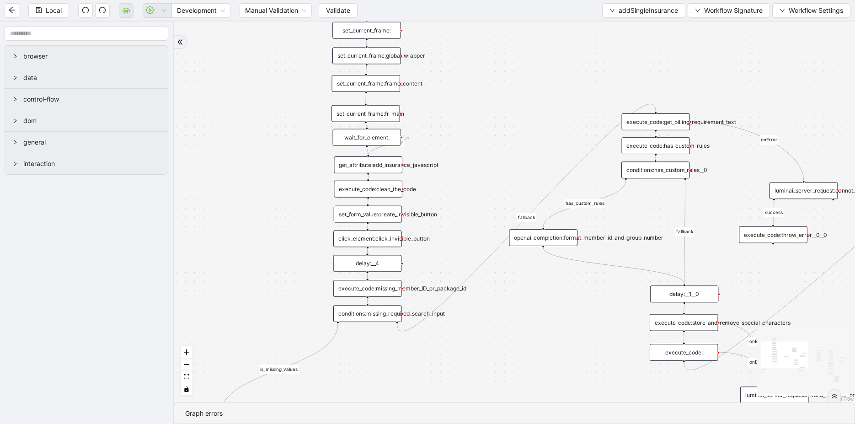
drag, startPoint x: 246, startPoint y: 125, endPoint x: 355, endPoint y: 220, distance: 144.9
click at [354, 220] on div "is_missing_values has_custom_rules success success success fallback fallback su…" at bounding box center [514, 211] width 681 height 381
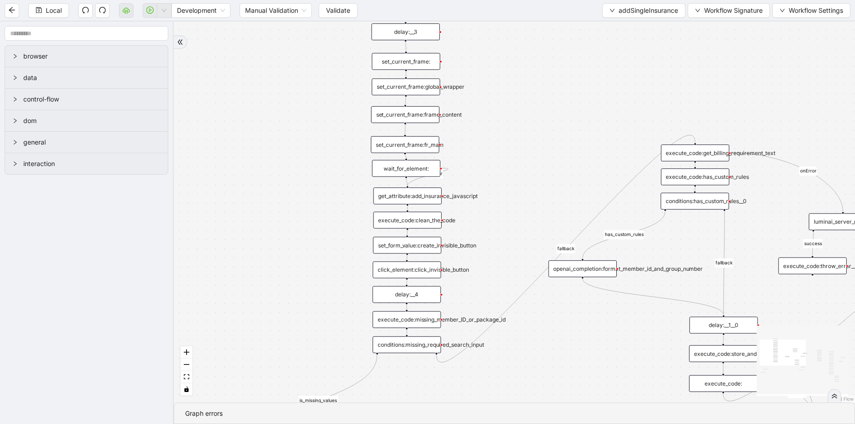
click at [414, 225] on div "execute_code:clean_the_code" at bounding box center [407, 220] width 69 height 17
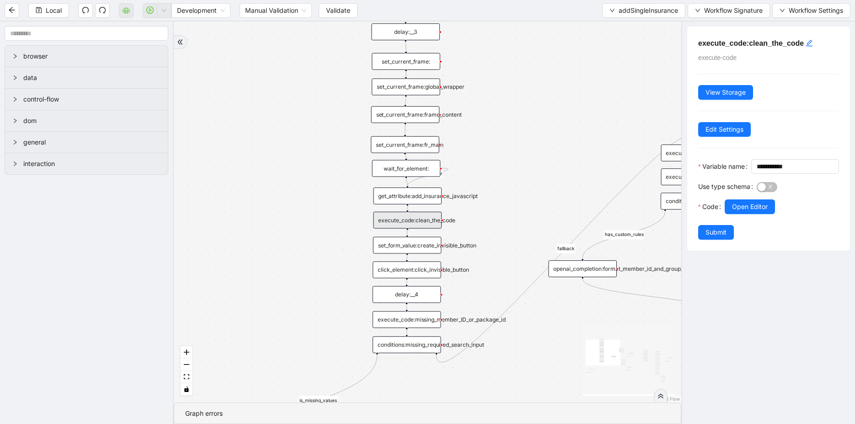
click at [424, 243] on div "set_form_value:create_invisible_button" at bounding box center [407, 245] width 69 height 17
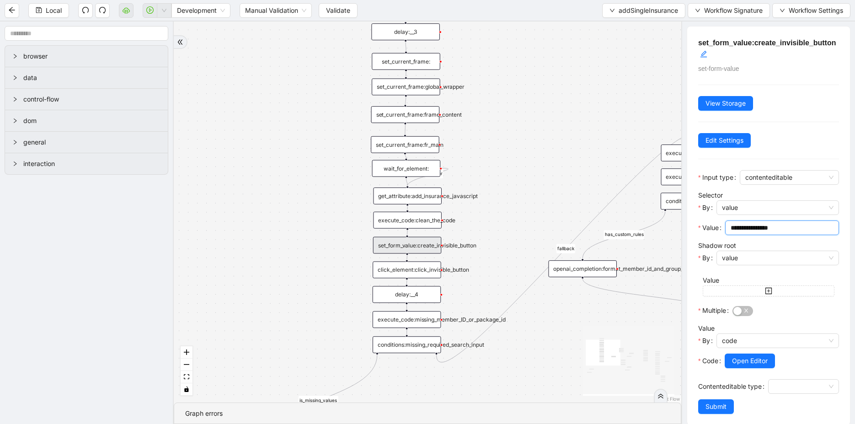
click at [757, 227] on input "**********" at bounding box center [781, 228] width 101 height 10
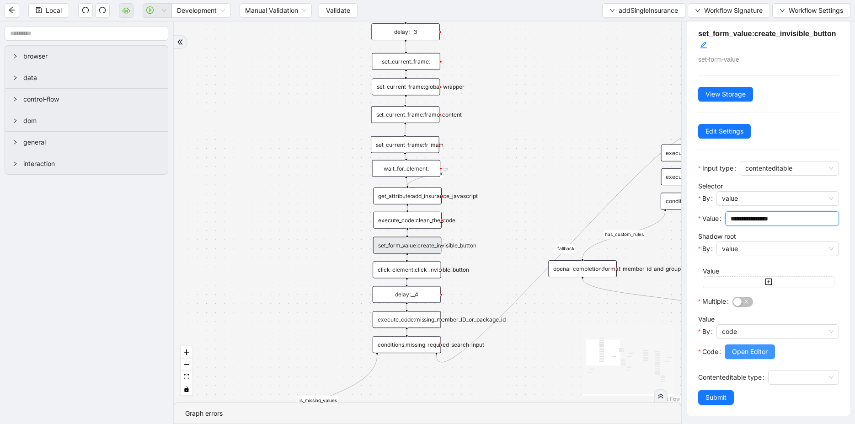
click at [755, 352] on span "Open Editor" at bounding box center [750, 352] width 36 height 10
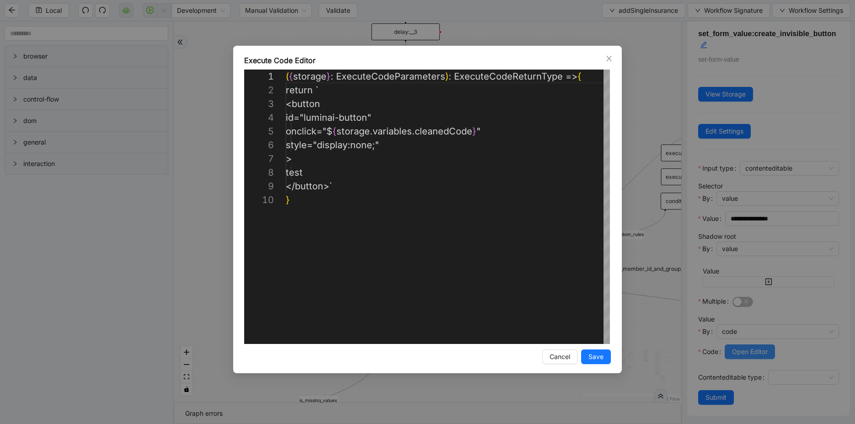
scroll to position [123, 0]
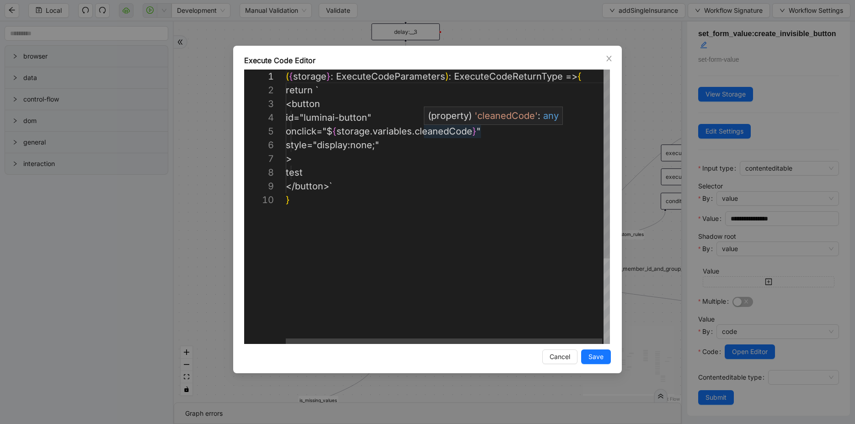
click at [436, 126] on div "( { storage } : ExecuteCodeParameters ) : ExecuteCodeReturnType => { return ` <…" at bounding box center [449, 269] width 326 height 398
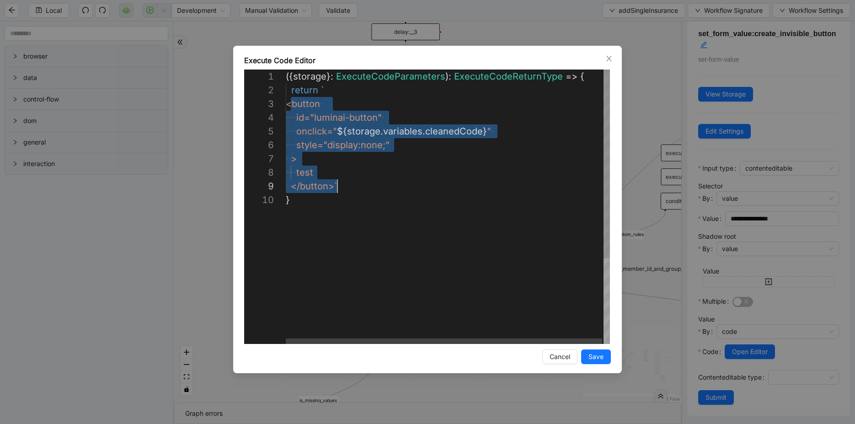
scroll to position [27, 51]
drag, startPoint x: 291, startPoint y: 106, endPoint x: 347, endPoint y: 190, distance: 101.0
click at [300, 117] on div "({ storage }: ExecuteCodeParameters ): ExecuteCodeReturnType => { return ` <but…" at bounding box center [449, 269] width 326 height 398
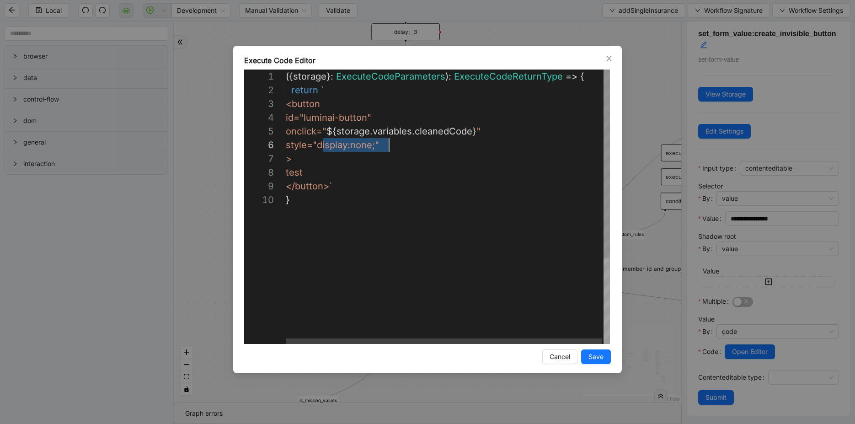
drag, startPoint x: 322, startPoint y: 143, endPoint x: 453, endPoint y: 142, distance: 130.8
paste textarea "Editor content;Press Alt+F1 for Accessibility Options."
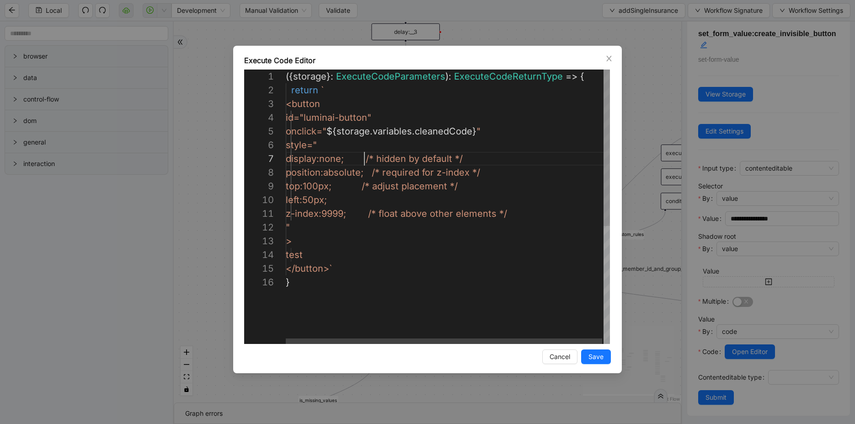
drag, startPoint x: 364, startPoint y: 158, endPoint x: 526, endPoint y: 158, distance: 161.4
drag, startPoint x: 348, startPoint y: 189, endPoint x: 485, endPoint y: 184, distance: 136.8
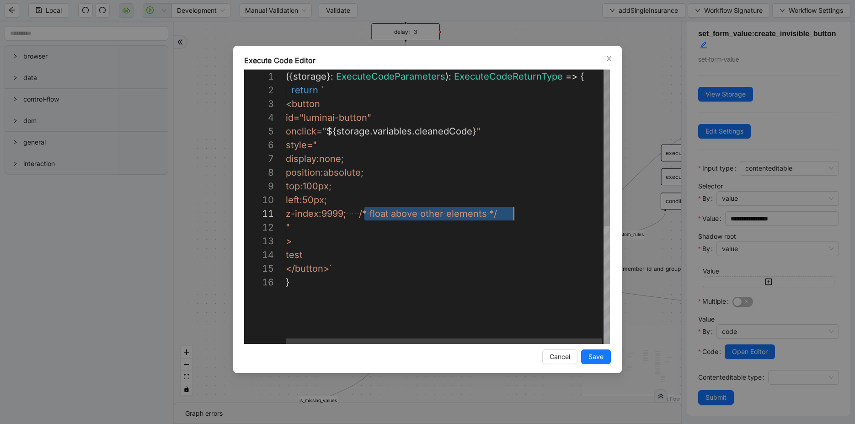
drag, startPoint x: 364, startPoint y: 214, endPoint x: 534, endPoint y: 212, distance: 169.7
click at [322, 186] on div "({ storage }: ExecuteCodeParameters ): ExecuteCodeReturnType => { return ` <but…" at bounding box center [449, 310] width 326 height 480
click at [316, 199] on div "({ storage }: ExecuteCodeParameters ): ExecuteCodeReturnType => { return ` <but…" at bounding box center [449, 310] width 326 height 480
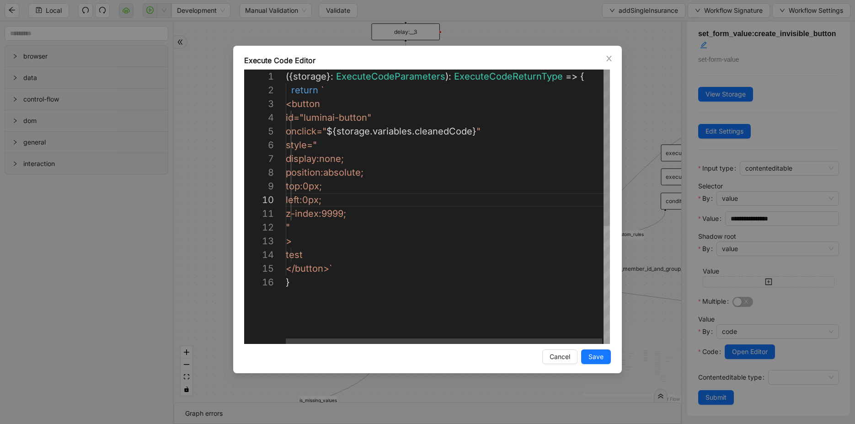
click at [397, 213] on div "({ storage }: ExecuteCodeParameters ): ExecuteCodeReturnType => { return ` <but…" at bounding box center [449, 310] width 326 height 480
type textarea "**********"
click at [496, 133] on div "({ storage }: ExecuteCodeParameters ): ExecuteCodeReturnType => { return ` <but…" at bounding box center [449, 310] width 326 height 480
click at [605, 360] on button "Save" at bounding box center [596, 356] width 30 height 15
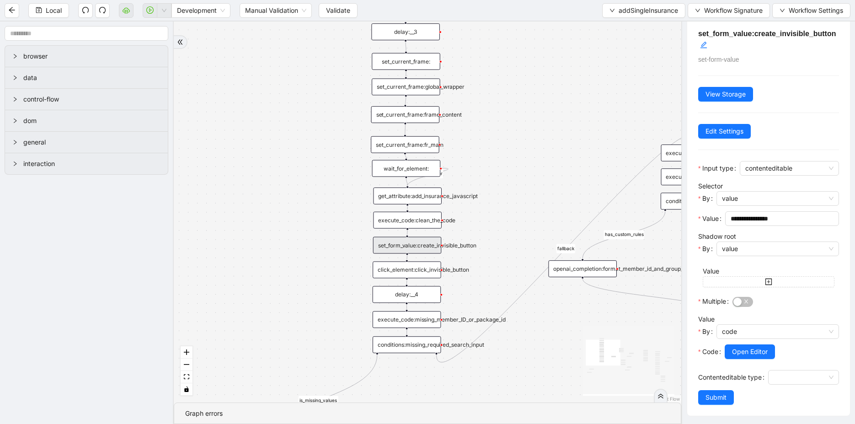
click at [434, 221] on div "execute_code:clean_the_code" at bounding box center [407, 220] width 69 height 17
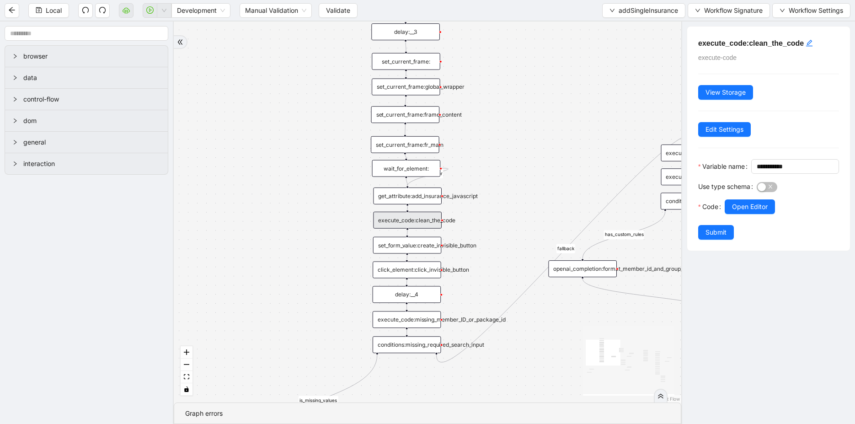
scroll to position [0, 0]
click at [736, 214] on button "Open Editor" at bounding box center [750, 206] width 50 height 15
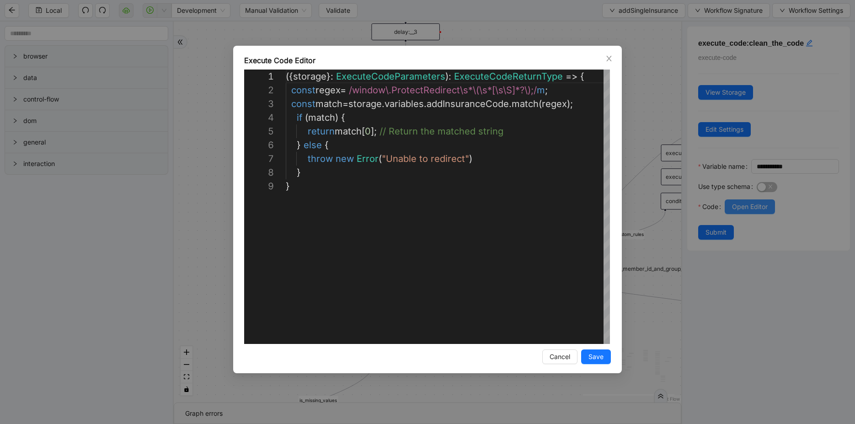
scroll to position [110, 0]
click at [174, 243] on div "**********" at bounding box center [427, 212] width 855 height 424
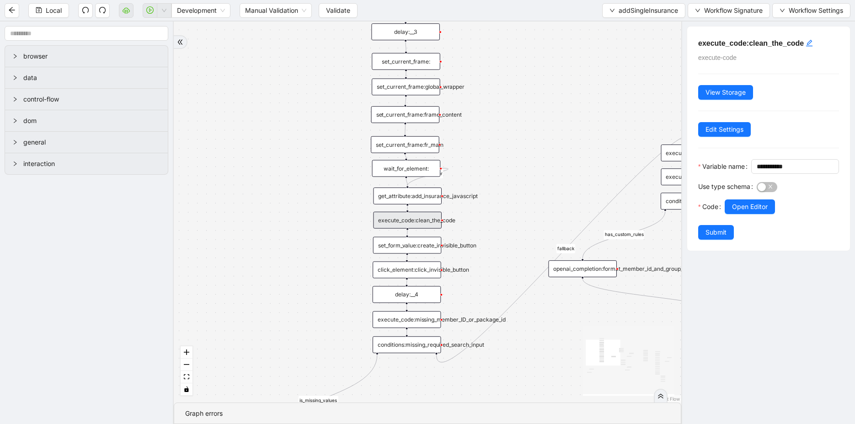
click at [427, 244] on div "set_form_value:create_invisible_button" at bounding box center [407, 245] width 69 height 17
click at [400, 252] on div "set_form_value:create_invisible_button" at bounding box center [407, 244] width 69 height 17
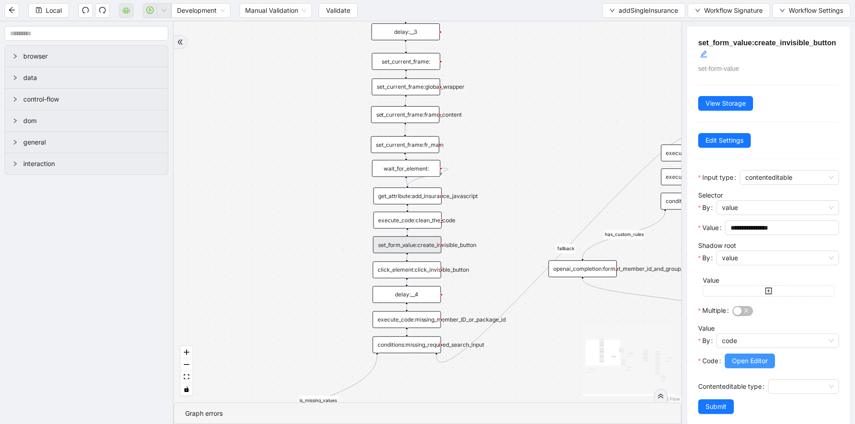
click at [760, 356] on span "Open Editor" at bounding box center [750, 361] width 36 height 10
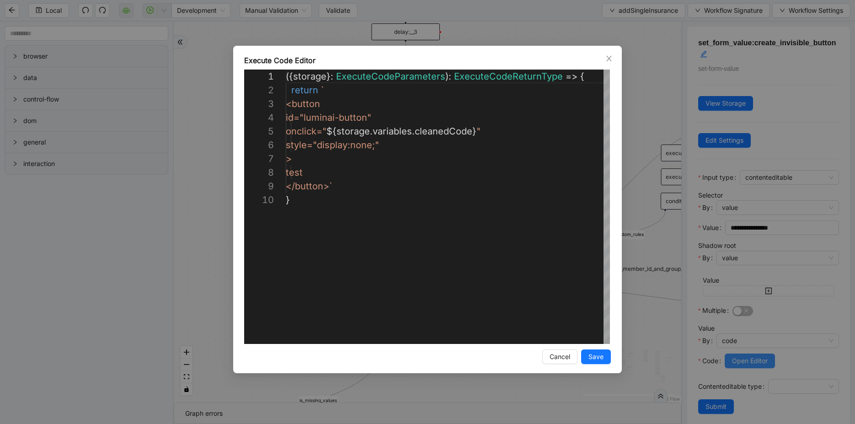
scroll to position [123, 0]
click at [450, 142] on div "({ storage }: ExecuteCodeParameters ): ExecuteCodeReturnType => { return ` <but…" at bounding box center [449, 269] width 326 height 398
click at [125, 245] on div "**********" at bounding box center [427, 212] width 855 height 424
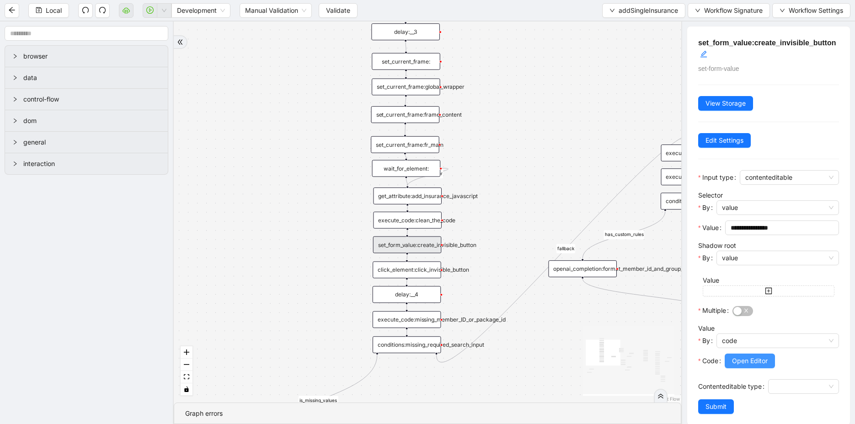
click at [752, 354] on button "Open Editor" at bounding box center [750, 361] width 50 height 15
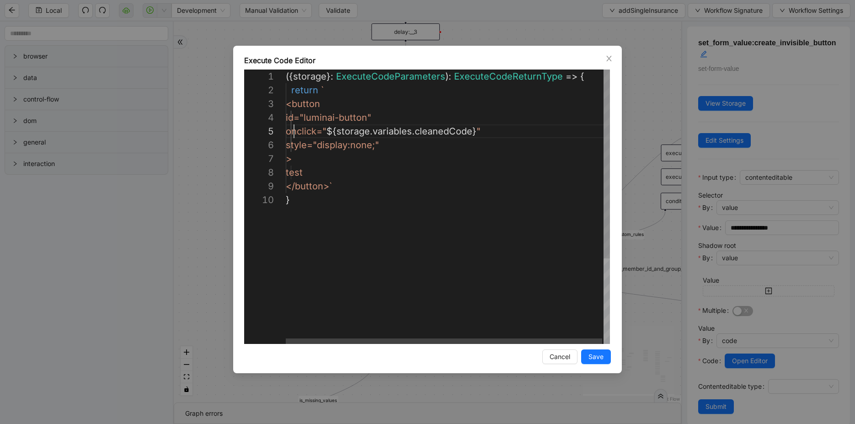
scroll to position [55, 206]
drag, startPoint x: 294, startPoint y: 130, endPoint x: 595, endPoint y: 129, distance: 300.9
drag, startPoint x: 333, startPoint y: 131, endPoint x: 557, endPoint y: 126, distance: 223.2
paste textarea "**********"
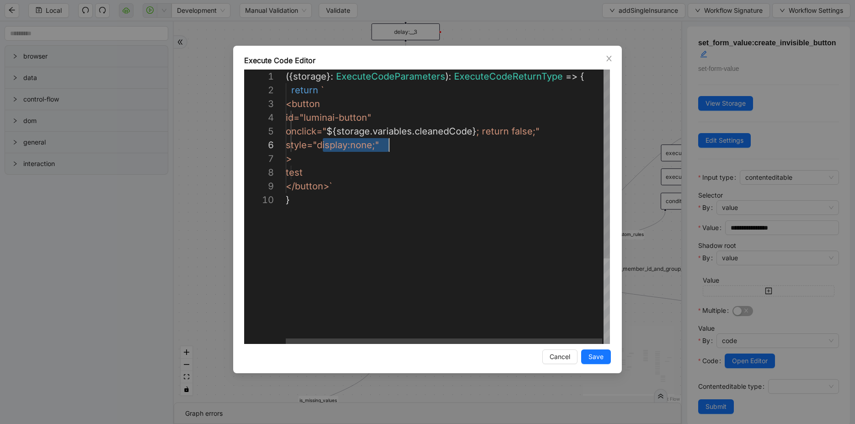
drag, startPoint x: 325, startPoint y: 142, endPoint x: 479, endPoint y: 142, distance: 153.7
paste textarea "**********"
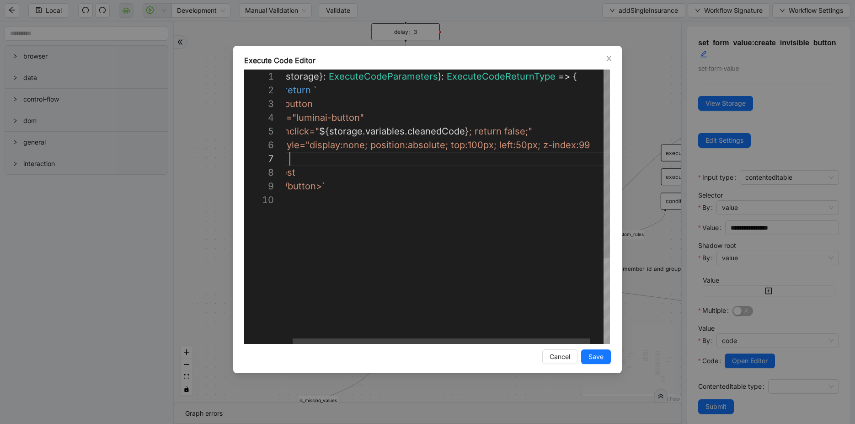
scroll to position [82, 11]
click at [491, 164] on div "({ storage }: ExecuteCodeParameters ): ExecuteCodeReturnType => { return ` <but…" at bounding box center [452, 269] width 346 height 398
click at [486, 144] on div "({ storage }: ExecuteCodeParameters ): ExecuteCodeReturnType => { return ` <but…" at bounding box center [452, 269] width 346 height 398
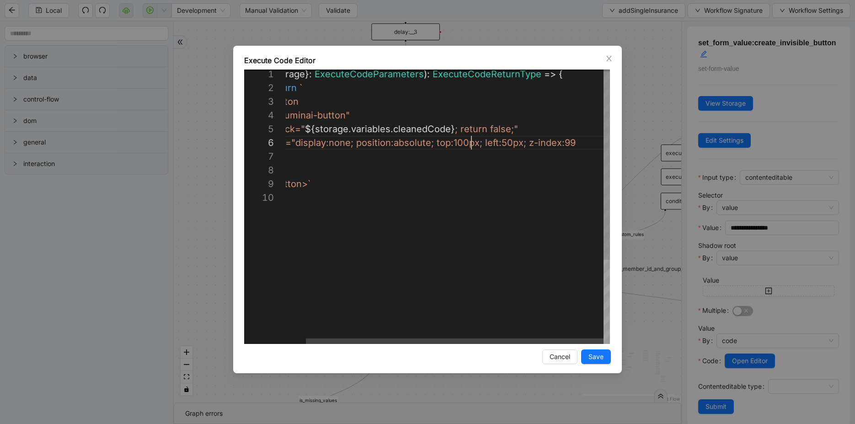
click at [585, 145] on div "({ storage }: ExecuteCodeParameters ): ExecuteCodeReturnType => { return ` <but…" at bounding box center [437, 266] width 346 height 398
click at [512, 291] on div "({ storage }: ExecuteCodeParameters ): ExecuteCodeReturnType => { return ` <but…" at bounding box center [434, 266] width 364 height 398
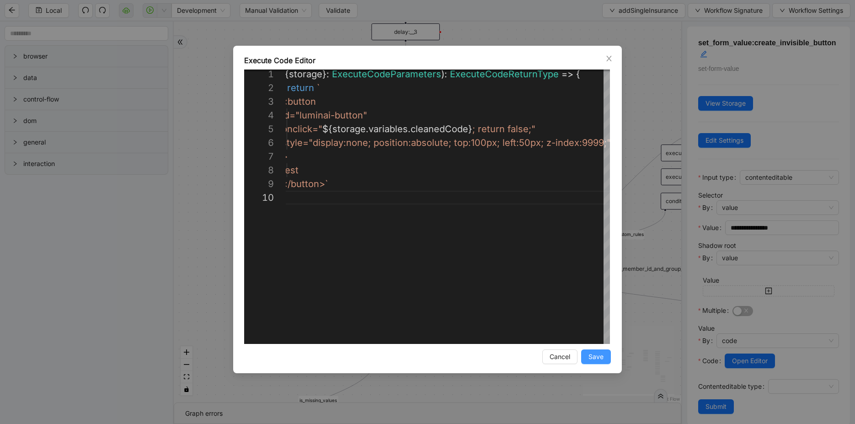
type textarea "**********"
click at [596, 356] on span "Save" at bounding box center [596, 357] width 15 height 10
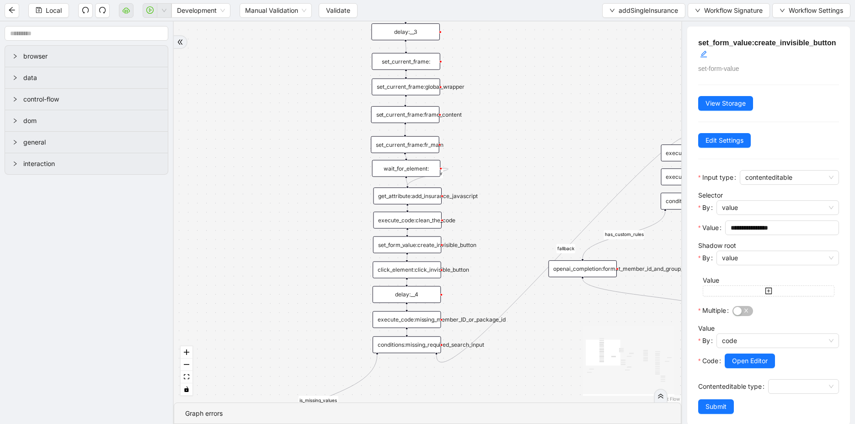
click at [409, 268] on div "click_element:click_invisible_button" at bounding box center [407, 269] width 69 height 17
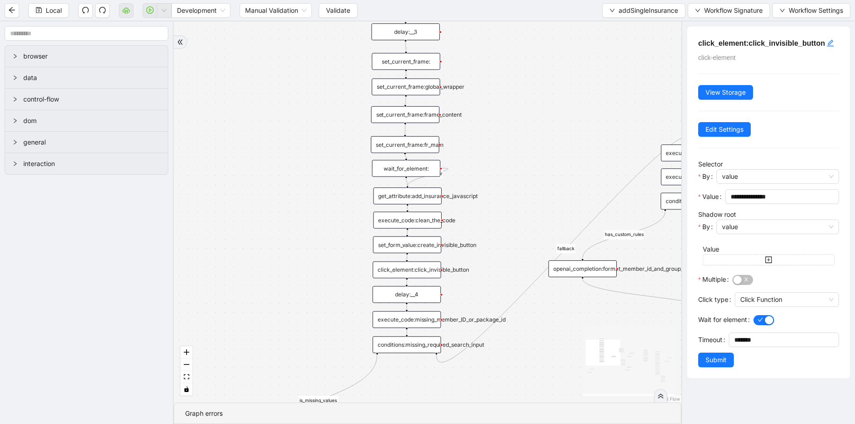
click at [410, 316] on div "execute_code:missing_member_ID_or_package_id" at bounding box center [407, 319] width 69 height 17
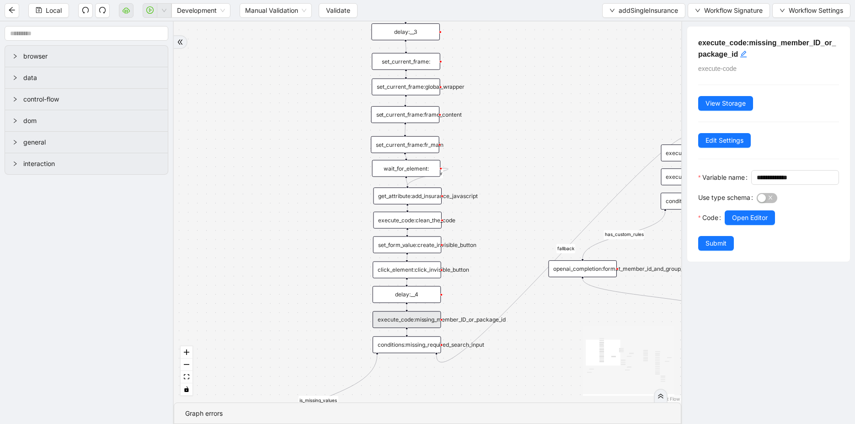
click at [291, 290] on div "is_missing_values has_custom_rules success success success fallback fallback su…" at bounding box center [428, 211] width 508 height 381
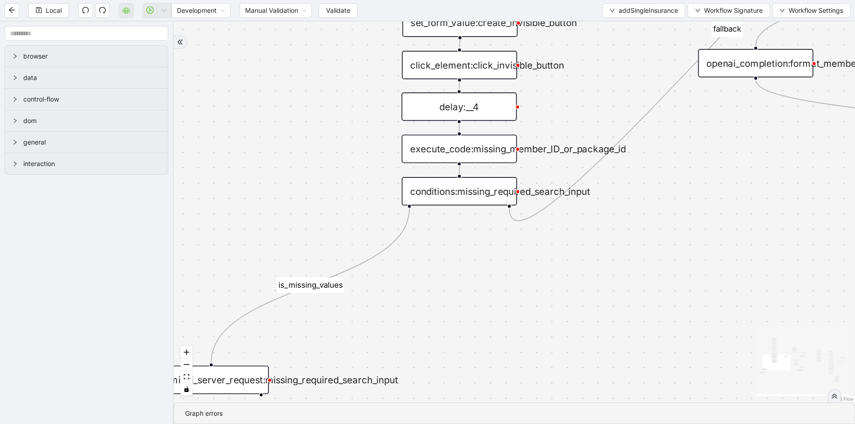
drag, startPoint x: 294, startPoint y: 301, endPoint x: 263, endPoint y: 115, distance: 188.2
click at [264, 116] on div "is_missing_values has_custom_rules success success success fallback fallback su…" at bounding box center [514, 211] width 681 height 381
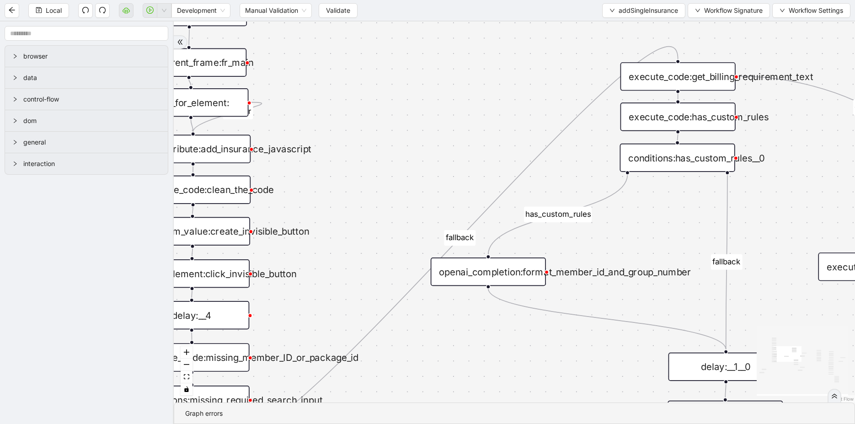
drag, startPoint x: 277, startPoint y: 135, endPoint x: 0, endPoint y: 434, distance: 408.1
click at [0, 424] on html "Local Development Manual Validation Validate addSingleInsurance Workflow Signat…" at bounding box center [427, 212] width 855 height 424
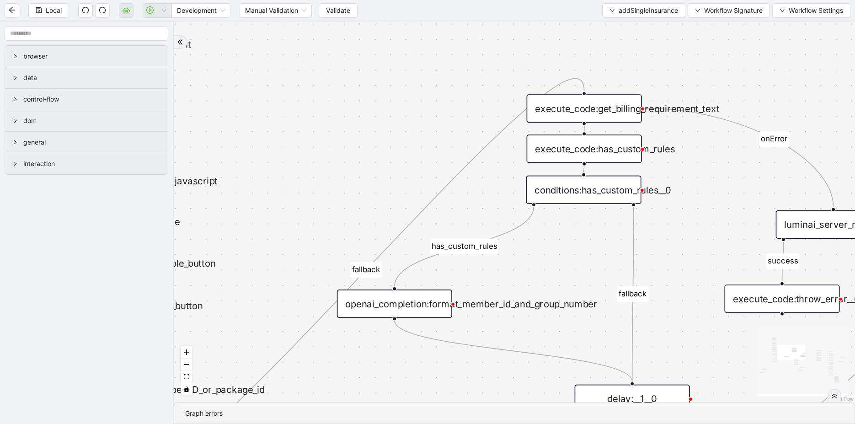
drag, startPoint x: 414, startPoint y: 224, endPoint x: 250, endPoint y: 134, distance: 187.1
click at [251, 135] on div "is_missing_values has_custom_rules success success success fallback fallback su…" at bounding box center [514, 211] width 681 height 381
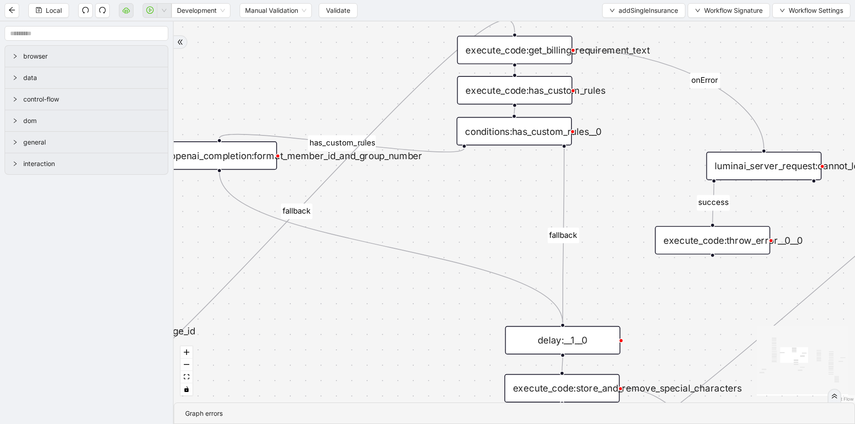
drag, startPoint x: 527, startPoint y: 249, endPoint x: 402, endPoint y: 146, distance: 161.8
click at [277, 146] on div "openai_completion:format_member_id_and_group_number" at bounding box center [219, 155] width 115 height 28
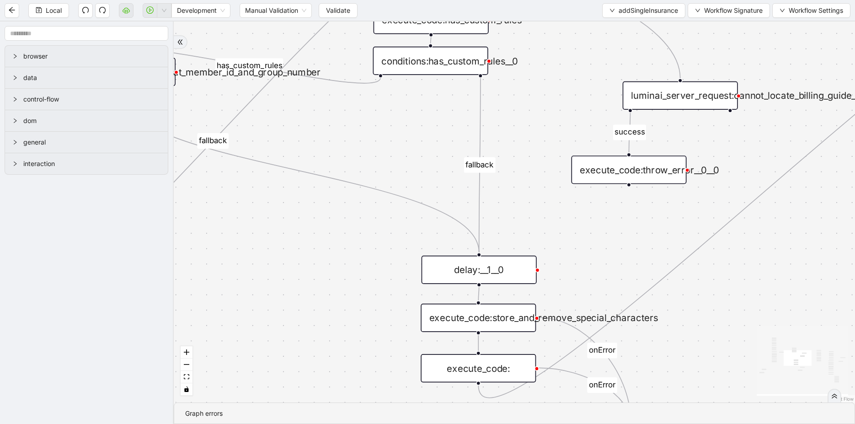
drag, startPoint x: 430, startPoint y: 347, endPoint x: 299, endPoint y: 191, distance: 203.9
click at [299, 191] on div "is_missing_values has_custom_rules success success success fallback fallback su…" at bounding box center [514, 211] width 681 height 381
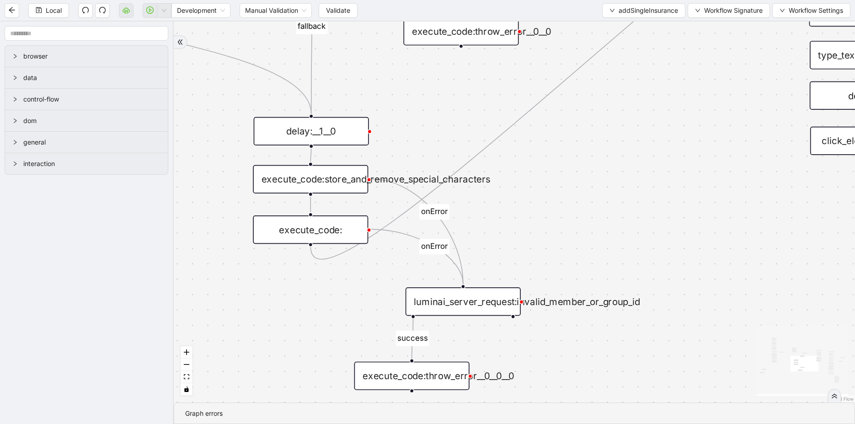
drag, startPoint x: 347, startPoint y: 242, endPoint x: 226, endPoint y: 190, distance: 131.7
click at [226, 190] on div "is_missing_values has_custom_rules success success success fallback fallback su…" at bounding box center [514, 211] width 681 height 381
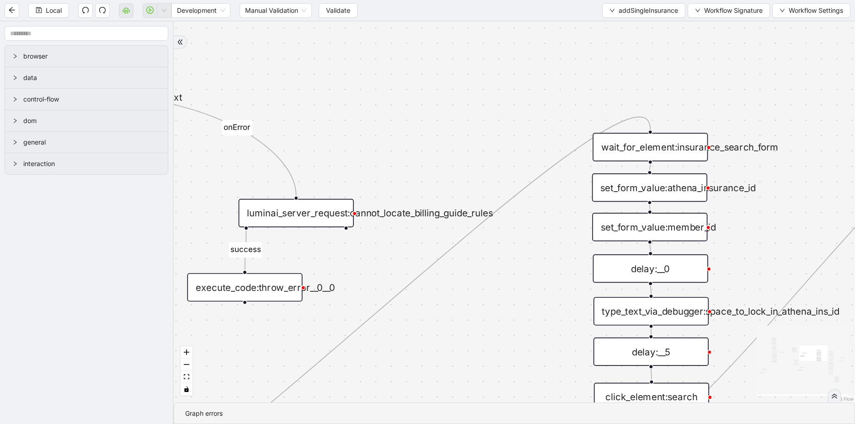
drag, startPoint x: 470, startPoint y: 187, endPoint x: 280, endPoint y: 427, distance: 305.8
click at [280, 424] on html "Local Development Manual Validation Validate addSingleInsurance Workflow Signat…" at bounding box center [427, 212] width 855 height 424
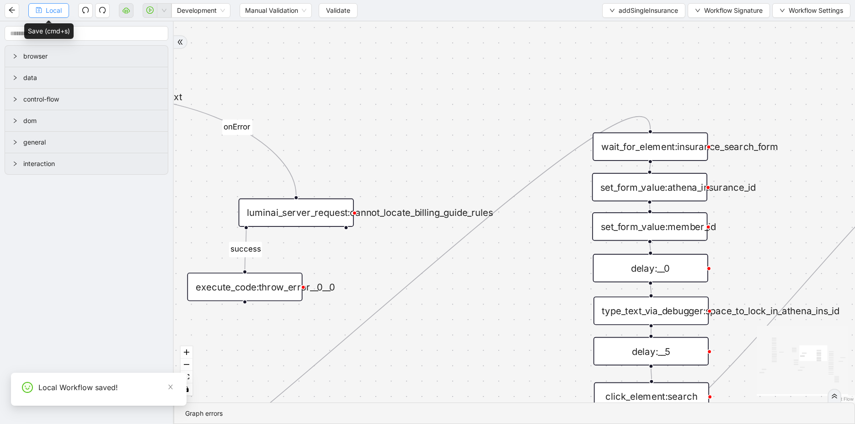
click at [59, 7] on span "Local" at bounding box center [54, 10] width 16 height 10
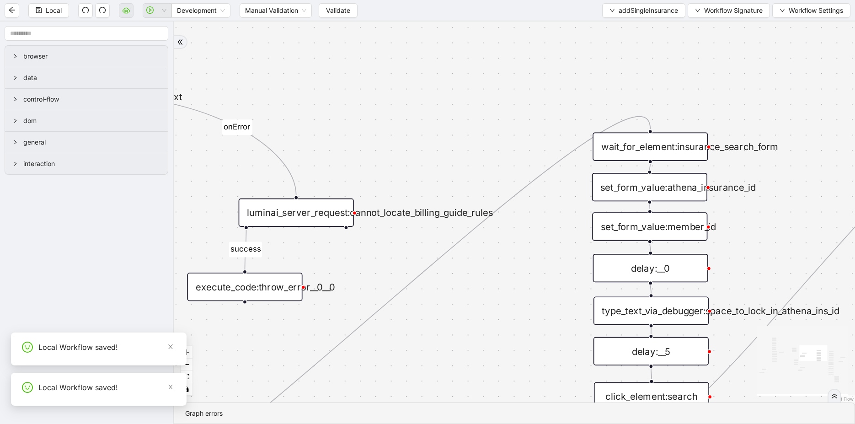
click at [189, 10] on span "Development" at bounding box center [201, 11] width 48 height 14
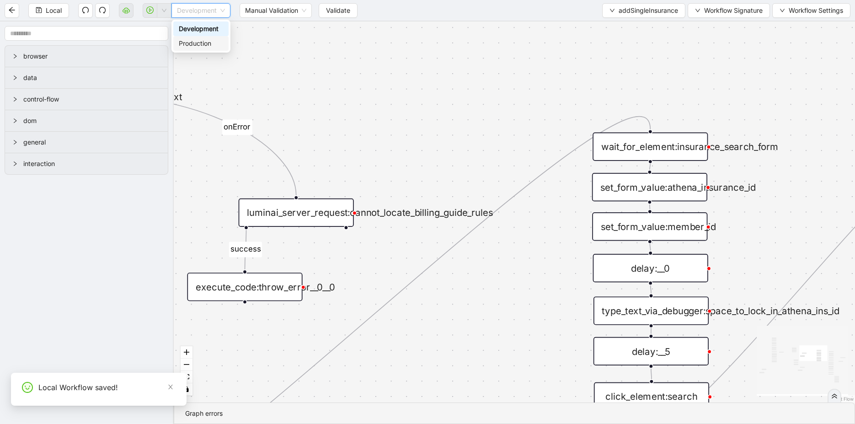
click at [198, 42] on div "Production" at bounding box center [201, 43] width 44 height 10
click at [336, 8] on span "Validate" at bounding box center [331, 10] width 24 height 10
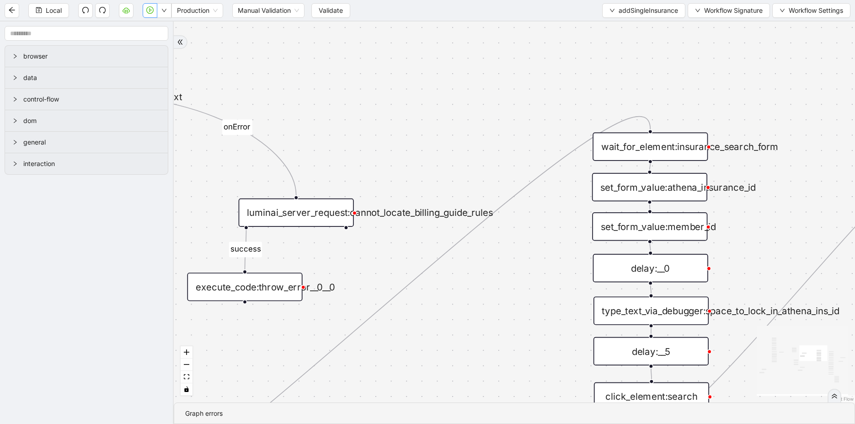
click at [151, 9] on icon "play-circle" at bounding box center [149, 9] width 7 height 7
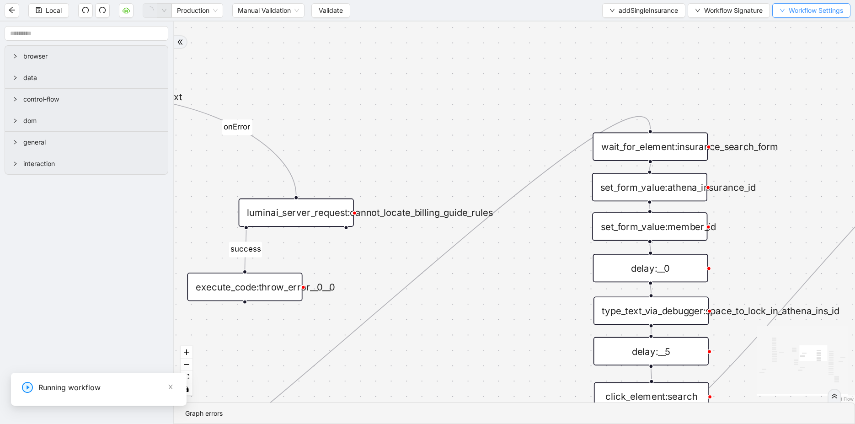
scroll to position [0, 0]
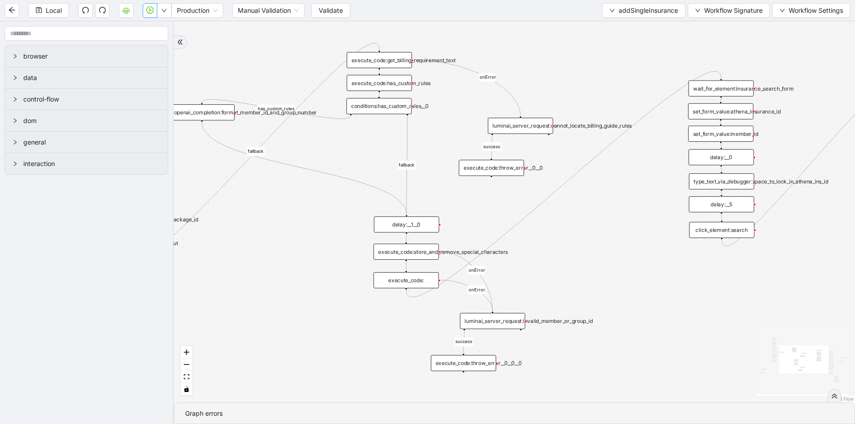
drag, startPoint x: 511, startPoint y: 257, endPoint x: 630, endPoint y: 216, distance: 125.4
click at [630, 216] on div "is_missing_values has_custom_rules success success success fallback fallback su…" at bounding box center [514, 211] width 681 height 381
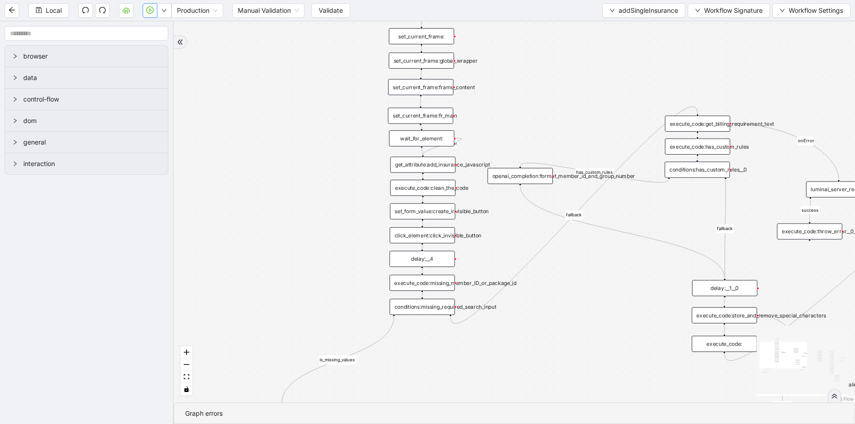
drag, startPoint x: 279, startPoint y: 258, endPoint x: 597, endPoint y: 323, distance: 324.4
click at [597, 323] on div "is_missing_values has_custom_rules success success success fallback fallback su…" at bounding box center [514, 211] width 681 height 381
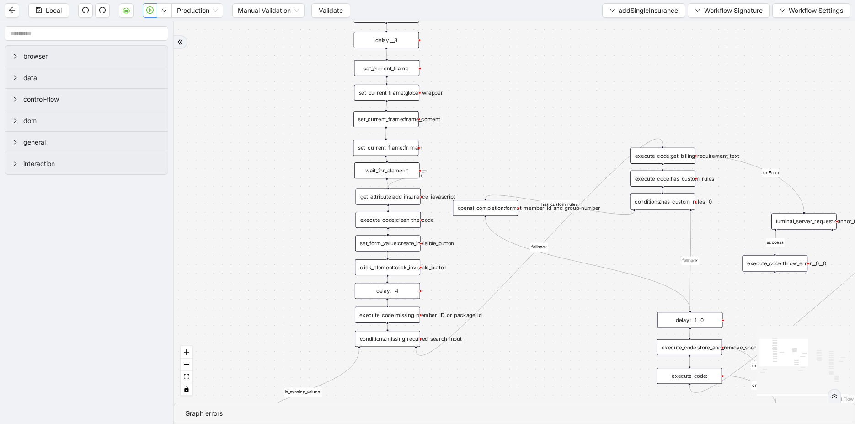
drag, startPoint x: 585, startPoint y: 56, endPoint x: 457, endPoint y: 188, distance: 183.4
click at [457, 188] on div "is_missing_values has_custom_rules success success success fallback fallback su…" at bounding box center [514, 211] width 681 height 381
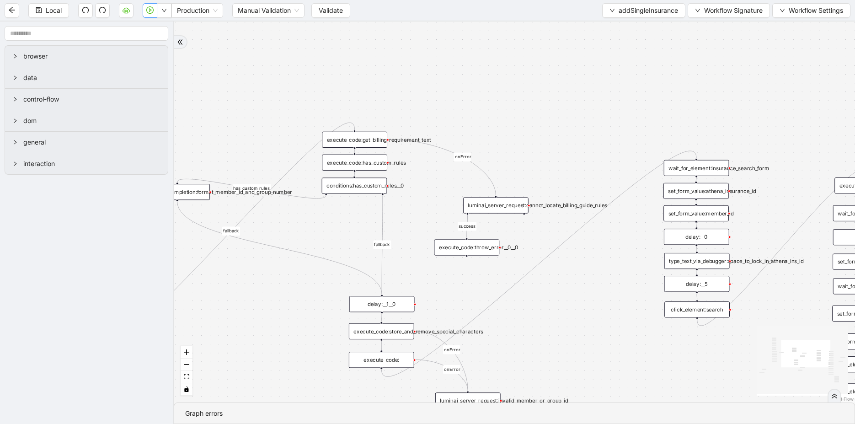
drag, startPoint x: 457, startPoint y: 188, endPoint x: 204, endPoint y: 38, distance: 294.2
click at [207, 42] on div "is_missing_values has_custom_rules success success success fallback fallback su…" at bounding box center [514, 211] width 681 height 381
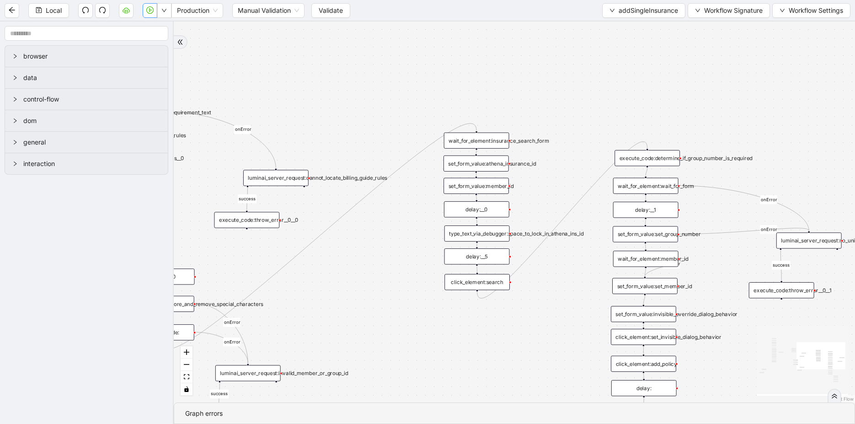
drag, startPoint x: 643, startPoint y: 314, endPoint x: 464, endPoint y: 315, distance: 178.4
click at [464, 316] on div "is_missing_values has_custom_rules success success success fallback fallback su…" at bounding box center [514, 211] width 681 height 381
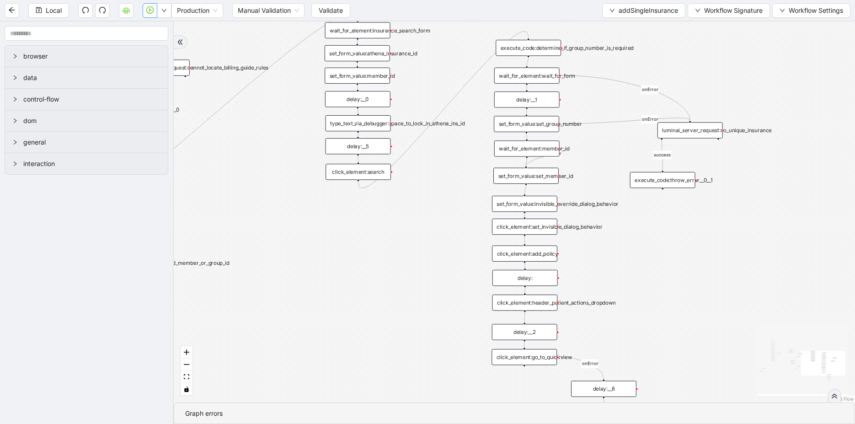
drag, startPoint x: 507, startPoint y: 381, endPoint x: 386, endPoint y: 273, distance: 162.9
click at [386, 273] on div "is_missing_values has_custom_rules success success success fallback fallback su…" at bounding box center [514, 211] width 681 height 381
click at [296, 244] on div "is_missing_values has_custom_rules success success success fallback fallback su…" at bounding box center [514, 211] width 681 height 381
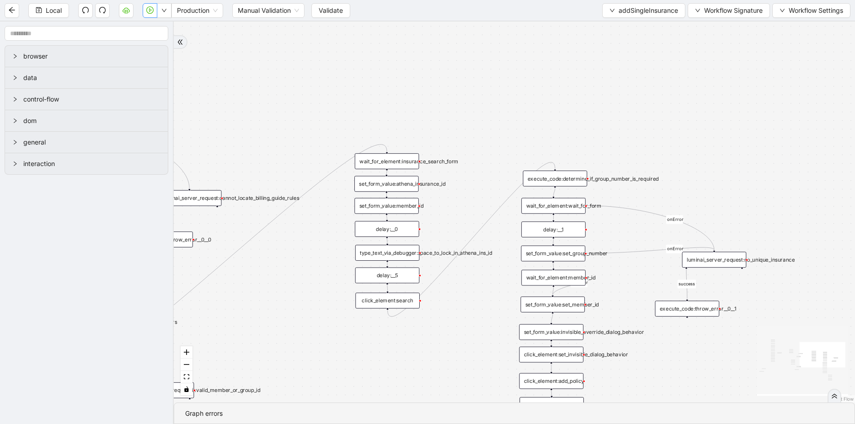
drag, startPoint x: 296, startPoint y: 244, endPoint x: 331, endPoint y: 372, distance: 132.7
click at [331, 372] on div "is_missing_values has_custom_rules success success success fallback fallback su…" at bounding box center [514, 211] width 681 height 381
click at [397, 161] on div "wait_for_element:insurance_search_form" at bounding box center [387, 162] width 64 height 16
click at [395, 164] on div "wait_for_element:insurance_search_form" at bounding box center [387, 162] width 64 height 16
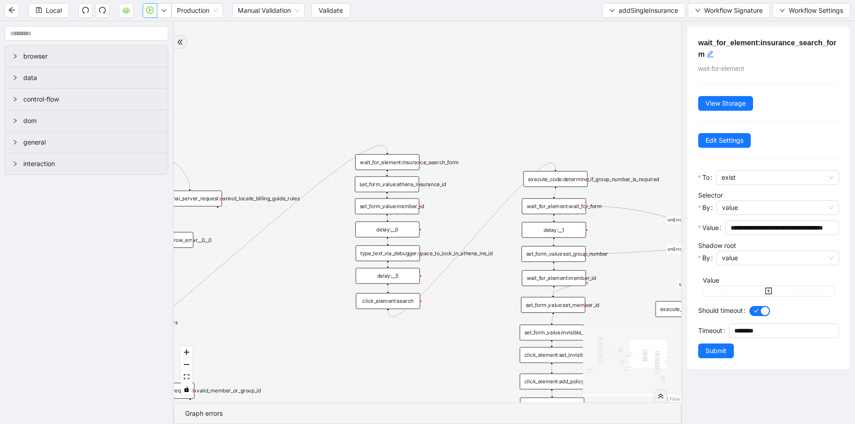
click at [386, 187] on div "set_form_value:athena_insurance_id" at bounding box center [387, 185] width 64 height 16
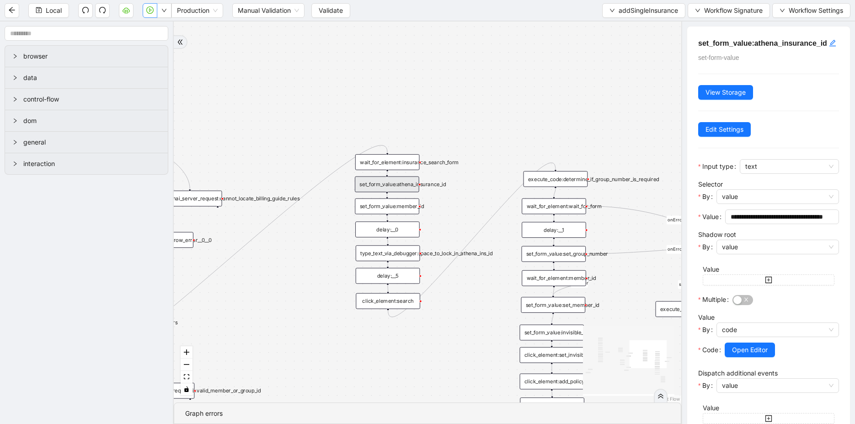
click at [331, 316] on div "is_missing_values has_custom_rules success success success fallback fallback su…" at bounding box center [428, 211] width 508 height 381
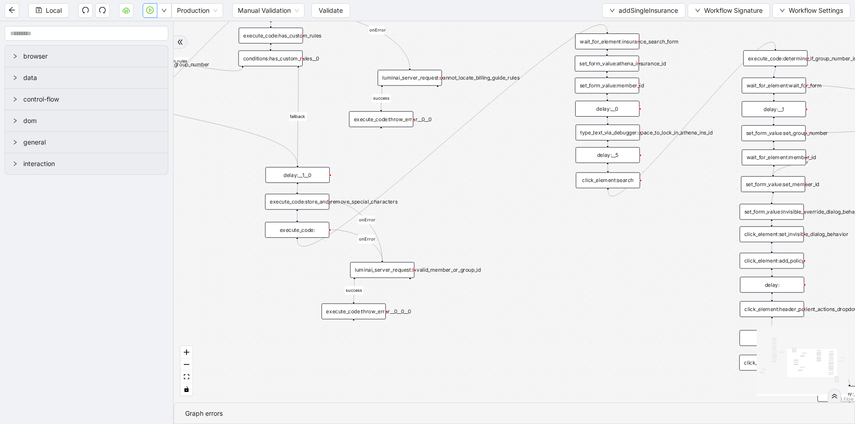
drag, startPoint x: 331, startPoint y: 316, endPoint x: 550, endPoint y: 196, distance: 250.5
click at [550, 196] on div "is_missing_values has_custom_rules success success success fallback fallback su…" at bounding box center [514, 211] width 681 height 381
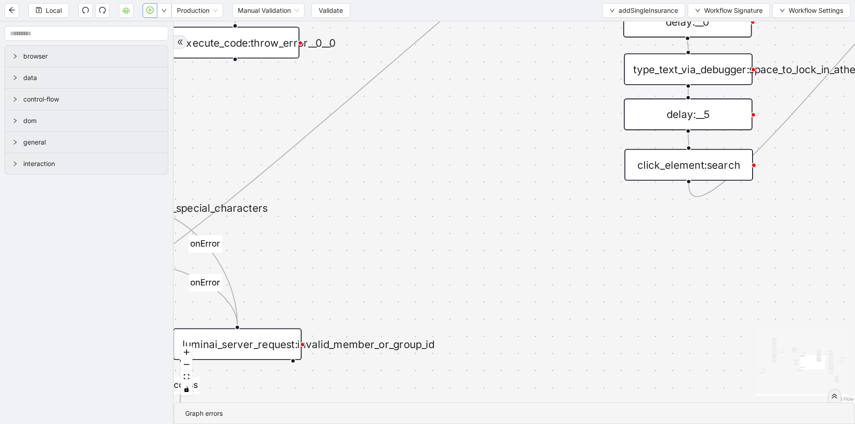
drag, startPoint x: 263, startPoint y: 227, endPoint x: 460, endPoint y: 226, distance: 196.7
click at [461, 226] on div "is_missing_values has_custom_rules success success success fallback fallback su…" at bounding box center [514, 211] width 681 height 381
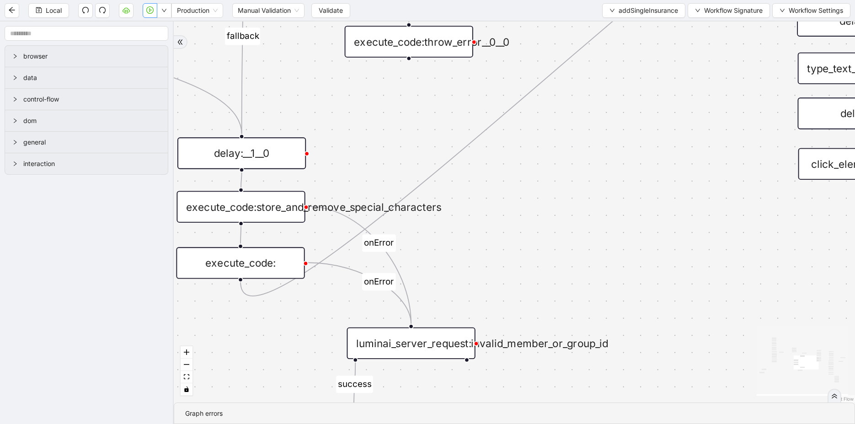
click at [268, 259] on div "execute_code:" at bounding box center [240, 263] width 129 height 32
click at [263, 269] on div "execute_code:" at bounding box center [240, 263] width 129 height 32
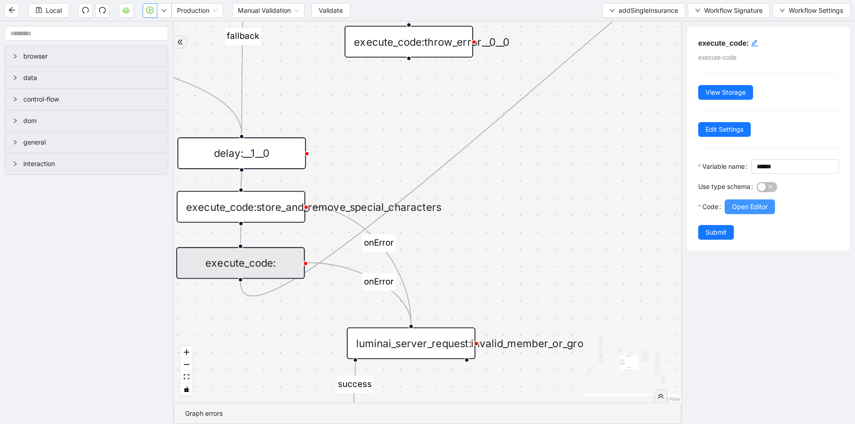
click at [735, 212] on span "Open Editor" at bounding box center [750, 207] width 36 height 10
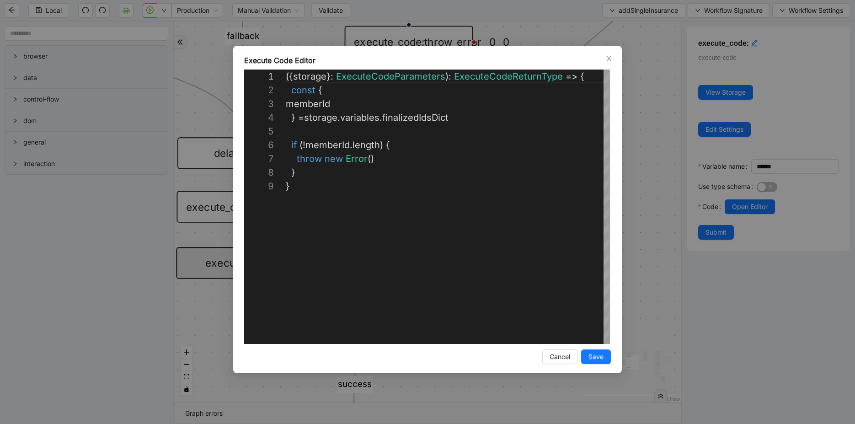
scroll to position [110, 0]
click at [622, 71] on div "**********" at bounding box center [427, 212] width 855 height 424
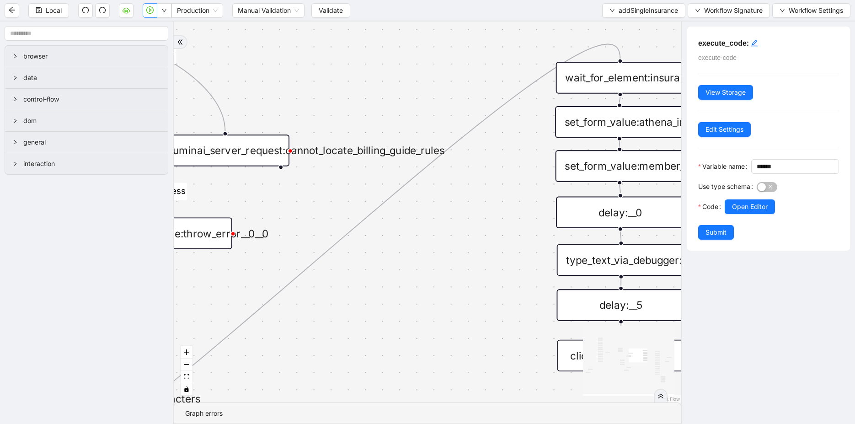
drag, startPoint x: 627, startPoint y: 97, endPoint x: 381, endPoint y: 288, distance: 311.7
click at [381, 288] on div "is_missing_values has_custom_rules success success success fallback fallback su…" at bounding box center [428, 211] width 508 height 381
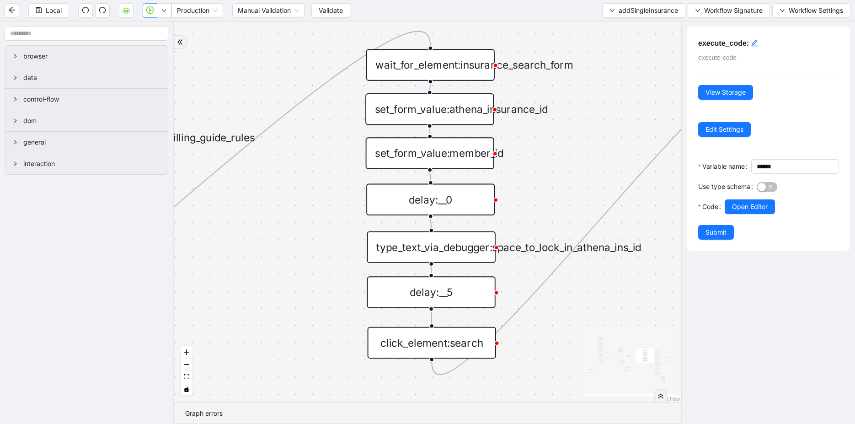
drag, startPoint x: 497, startPoint y: 279, endPoint x: 290, endPoint y: 254, distance: 209.1
click at [290, 254] on div "is_missing_values has_custom_rules success success success fallback fallback su…" at bounding box center [428, 211] width 508 height 381
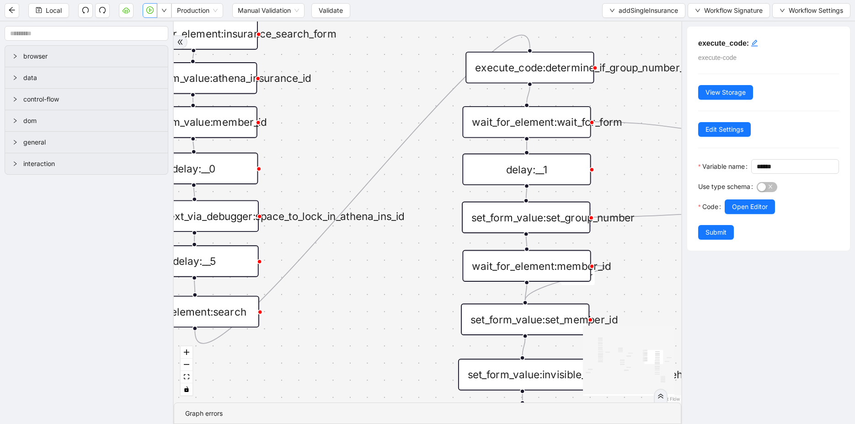
drag, startPoint x: 293, startPoint y: 259, endPoint x: 74, endPoint y: 236, distance: 220.8
click at [74, 236] on section "browser data control-flow dom general interaction is_missing_values has_custom_…" at bounding box center [427, 222] width 855 height 402
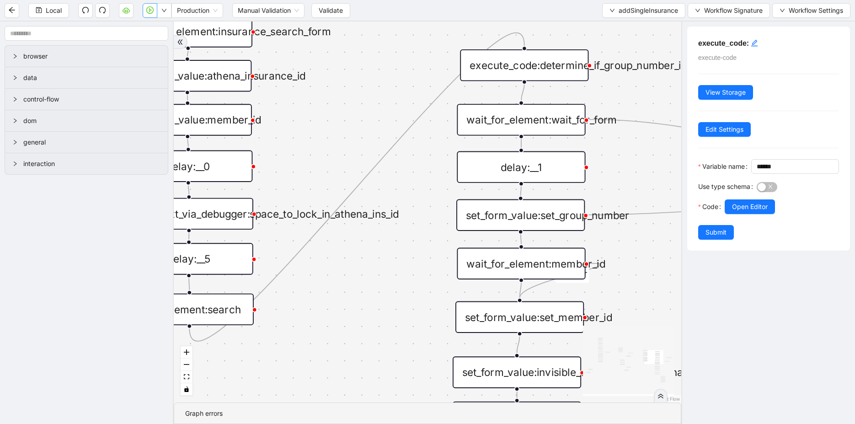
click at [213, 317] on div "click_element:search" at bounding box center [189, 310] width 129 height 32
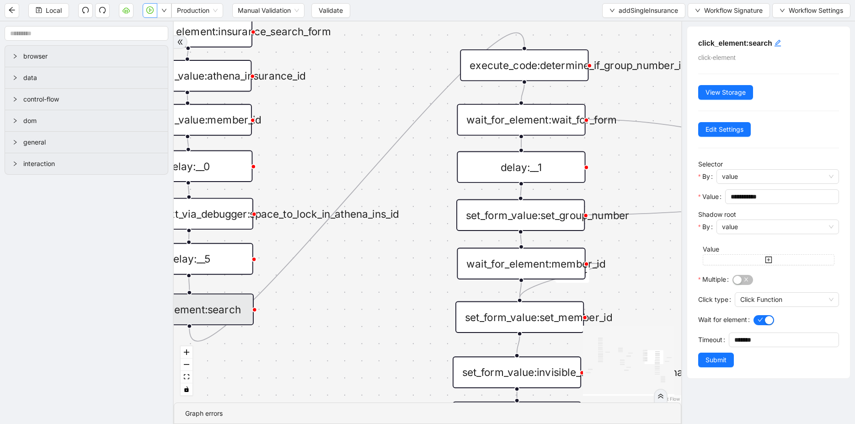
click at [331, 348] on div "is_missing_values has_custom_rules success success success fallback fallback su…" at bounding box center [428, 211] width 508 height 381
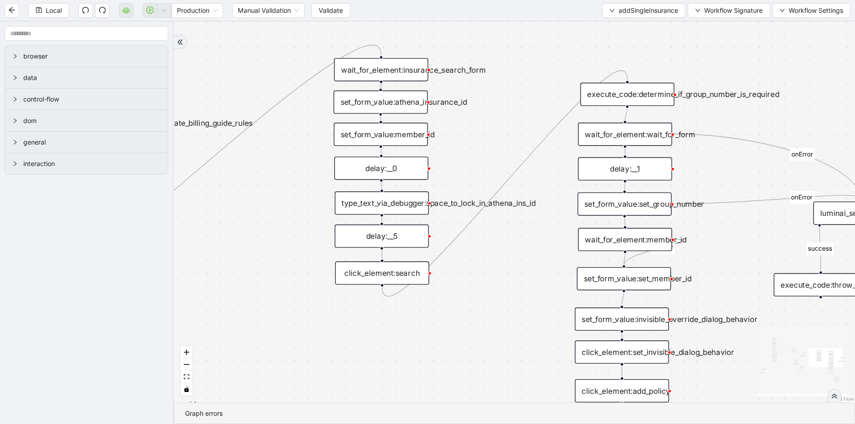
drag, startPoint x: 300, startPoint y: 174, endPoint x: 486, endPoint y: 174, distance: 186.6
click at [487, 174] on div "is_missing_values has_custom_rules success success success fallback fallback su…" at bounding box center [514, 211] width 681 height 381
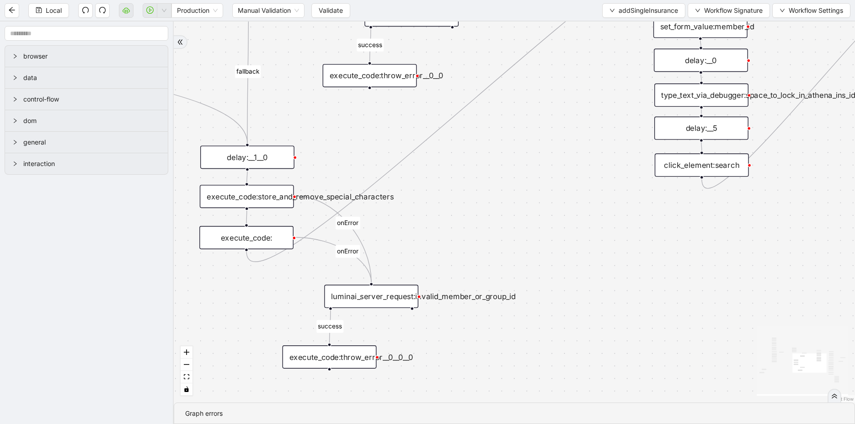
drag, startPoint x: 288, startPoint y: 221, endPoint x: 590, endPoint y: 112, distance: 320.8
click at [590, 112] on div "is_missing_values has_custom_rules success success success fallback fallback su…" at bounding box center [514, 211] width 681 height 381
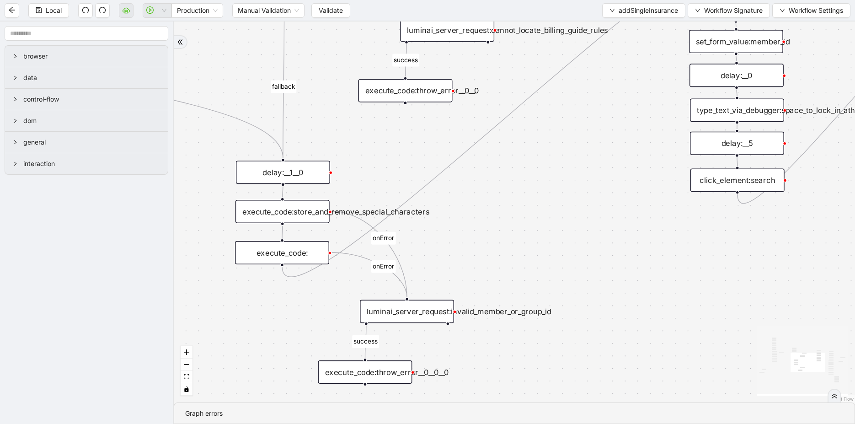
drag, startPoint x: 590, startPoint y: 112, endPoint x: 677, endPoint y: 196, distance: 121.3
click at [677, 195] on div "is_missing_values has_custom_rules success success success fallback fallback su…" at bounding box center [514, 211] width 681 height 381
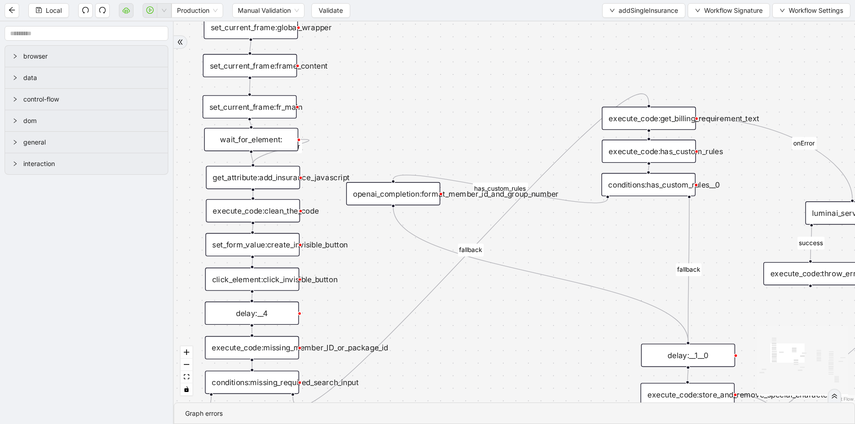
drag, startPoint x: 312, startPoint y: 123, endPoint x: 659, endPoint y: 239, distance: 365.6
click at [659, 239] on div "is_missing_values has_custom_rules success success success fallback fallback su…" at bounding box center [514, 211] width 681 height 381
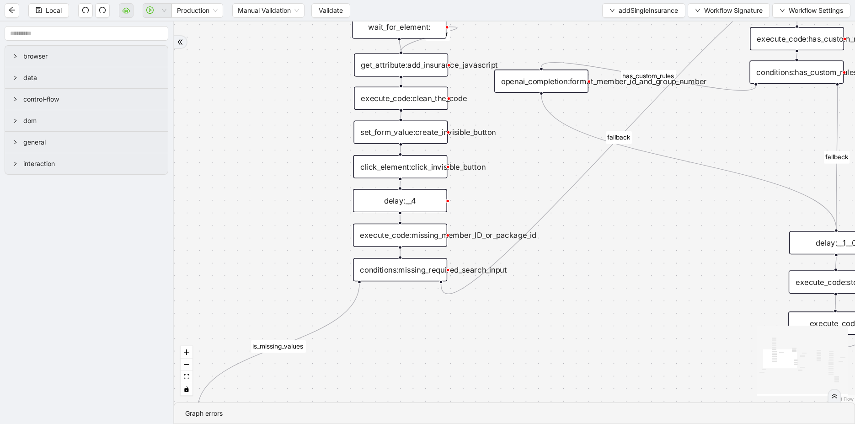
drag, startPoint x: 472, startPoint y: 315, endPoint x: 620, endPoint y: 202, distance: 186.1
click at [620, 202] on div "is_missing_values has_custom_rules success success success fallback fallback su…" at bounding box center [514, 211] width 681 height 381
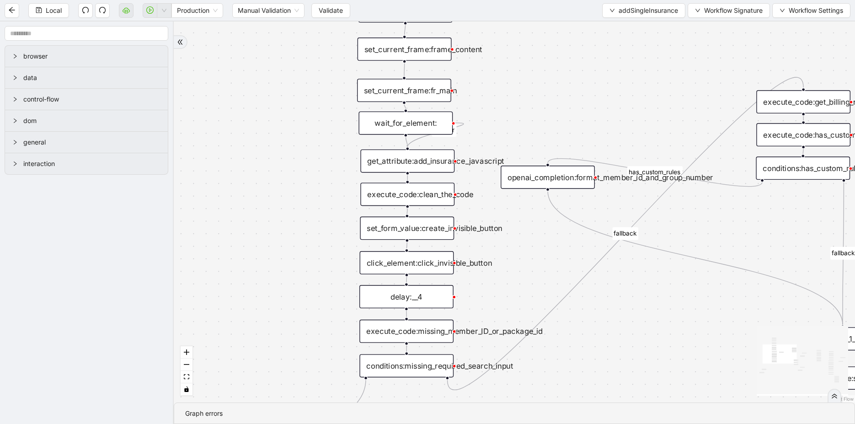
drag, startPoint x: 520, startPoint y: 161, endPoint x: 526, endPoint y: 257, distance: 95.8
click at [526, 257] on div "is_missing_values has_custom_rules success success success fallback fallback su…" at bounding box center [514, 211] width 681 height 381
click at [413, 168] on div "get_attribute:add_insurance_javascript" at bounding box center [407, 161] width 94 height 23
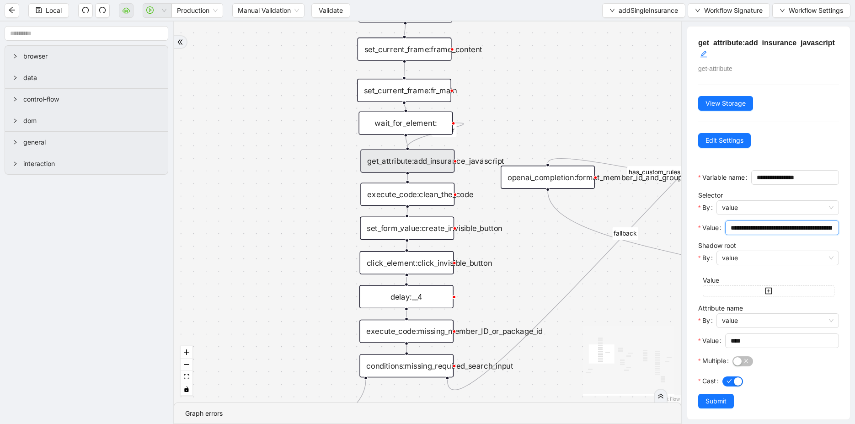
click at [744, 233] on input "**********" at bounding box center [781, 228] width 101 height 10
drag, startPoint x: 744, startPoint y: 241, endPoint x: 851, endPoint y: 250, distance: 107.3
click at [851, 250] on div "**********" at bounding box center [768, 222] width 174 height 402
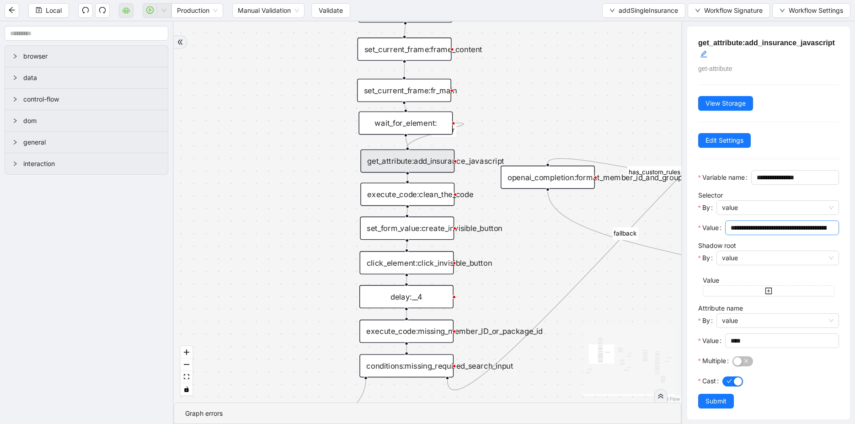
click at [800, 235] on span "**********" at bounding box center [782, 227] width 114 height 15
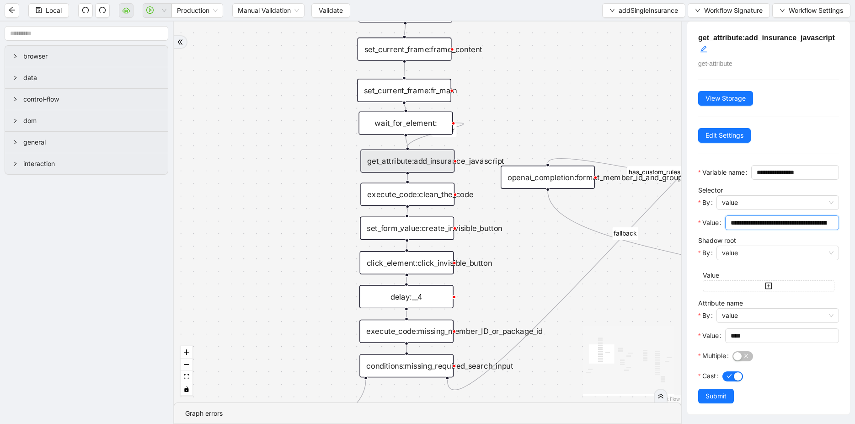
click at [746, 229] on span "**********" at bounding box center [782, 222] width 114 height 15
click at [741, 221] on input "**********" at bounding box center [779, 223] width 96 height 10
drag, startPoint x: 741, startPoint y: 221, endPoint x: 705, endPoint y: 219, distance: 36.2
click at [706, 220] on div "**********" at bounding box center [768, 225] width 141 height 20
click at [424, 197] on div "execute_code:clean_the_code" at bounding box center [407, 193] width 94 height 23
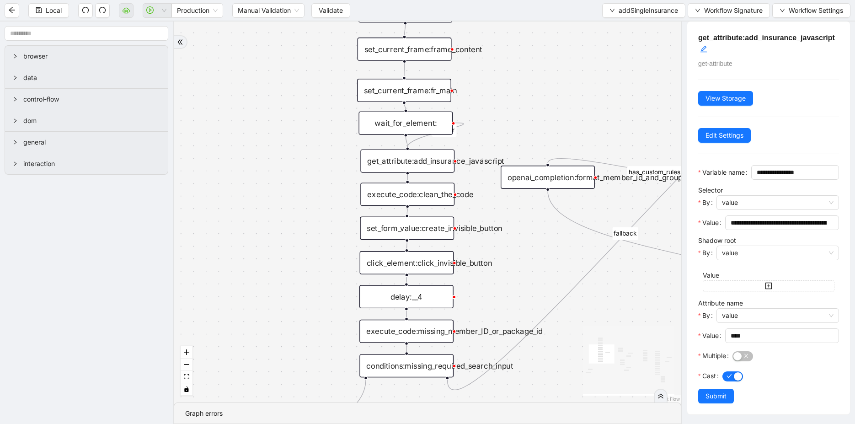
scroll to position [0, 0]
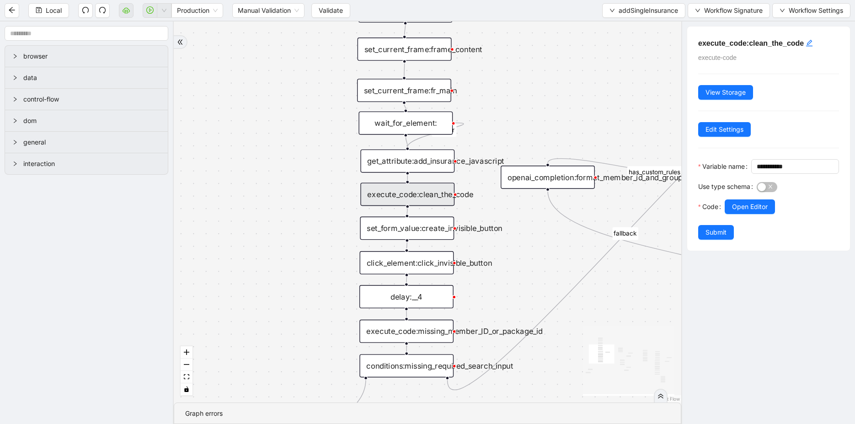
click at [426, 172] on div "is_missing_values has_custom_rules success success success fallback fallback su…" at bounding box center [428, 211] width 508 height 381
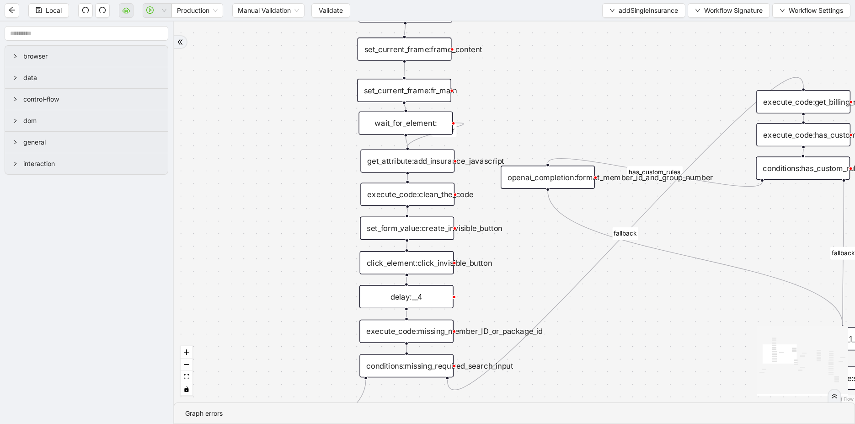
click at [429, 196] on div "execute_code:clean_the_code" at bounding box center [407, 193] width 94 height 23
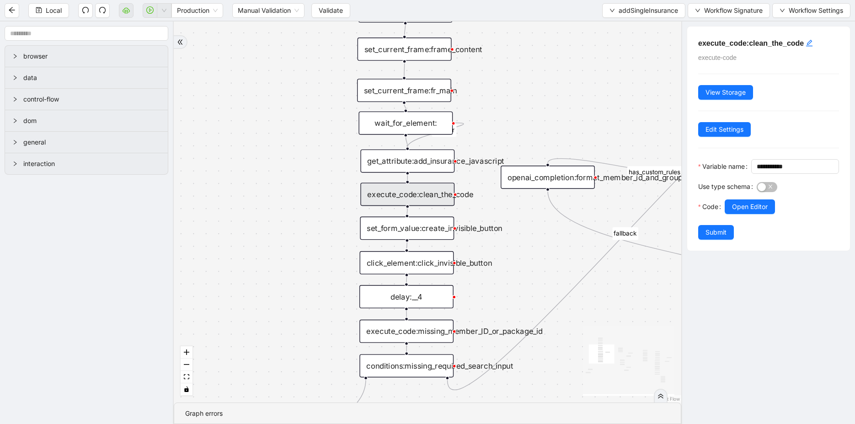
click at [401, 156] on div "get_attribute:add_insurance_javascript" at bounding box center [407, 161] width 94 height 23
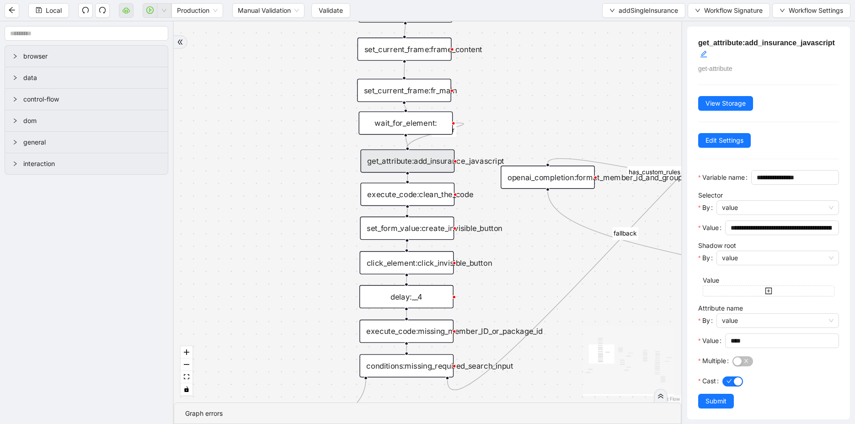
scroll to position [18, 0]
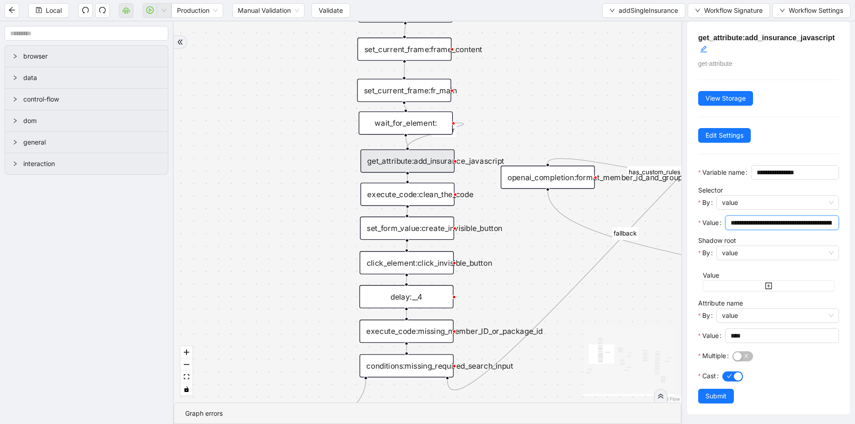
drag, startPoint x: 763, startPoint y: 224, endPoint x: 814, endPoint y: 223, distance: 51.2
click at [814, 223] on input "**********" at bounding box center [781, 223] width 101 height 10
